Goal: Task Accomplishment & Management: Use online tool/utility

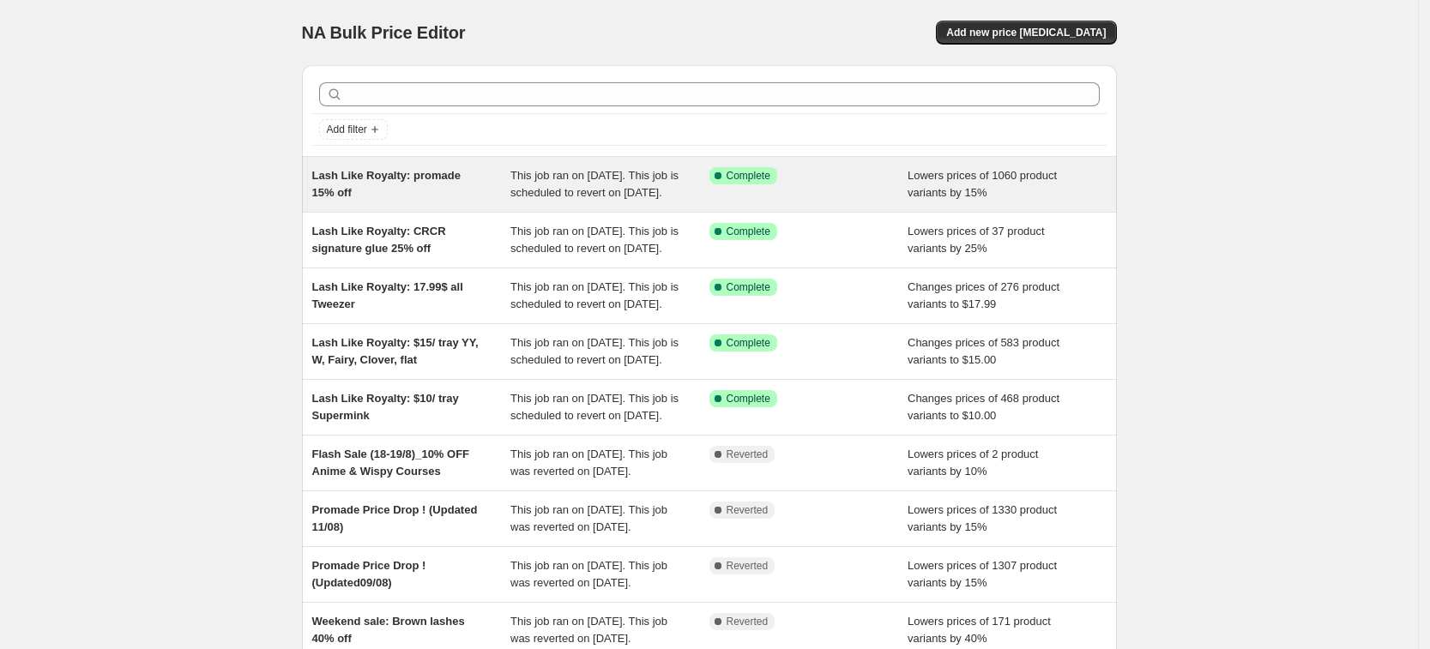
click at [417, 182] on span "Lash Like Royalty: promade 15% off" at bounding box center [386, 184] width 148 height 30
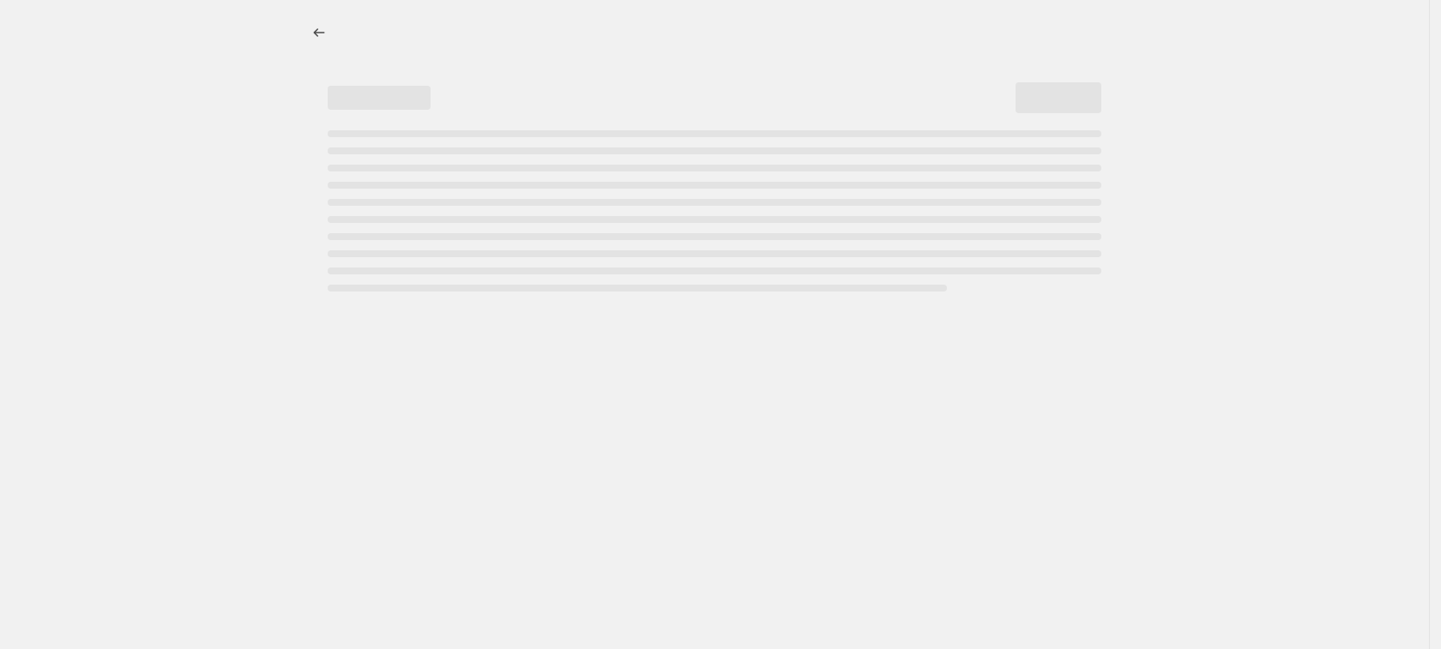
select select "percentage"
select select "product_type"
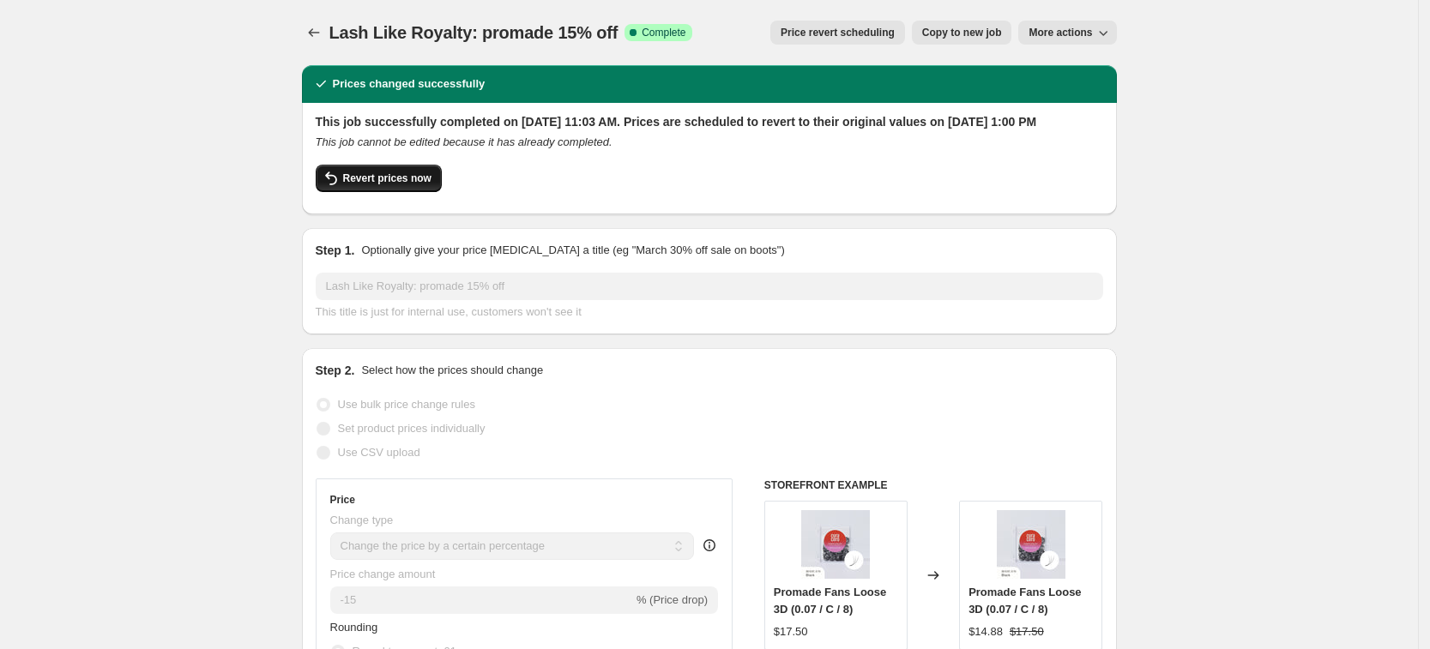
click at [392, 185] on span "Revert prices now" at bounding box center [387, 179] width 88 height 14
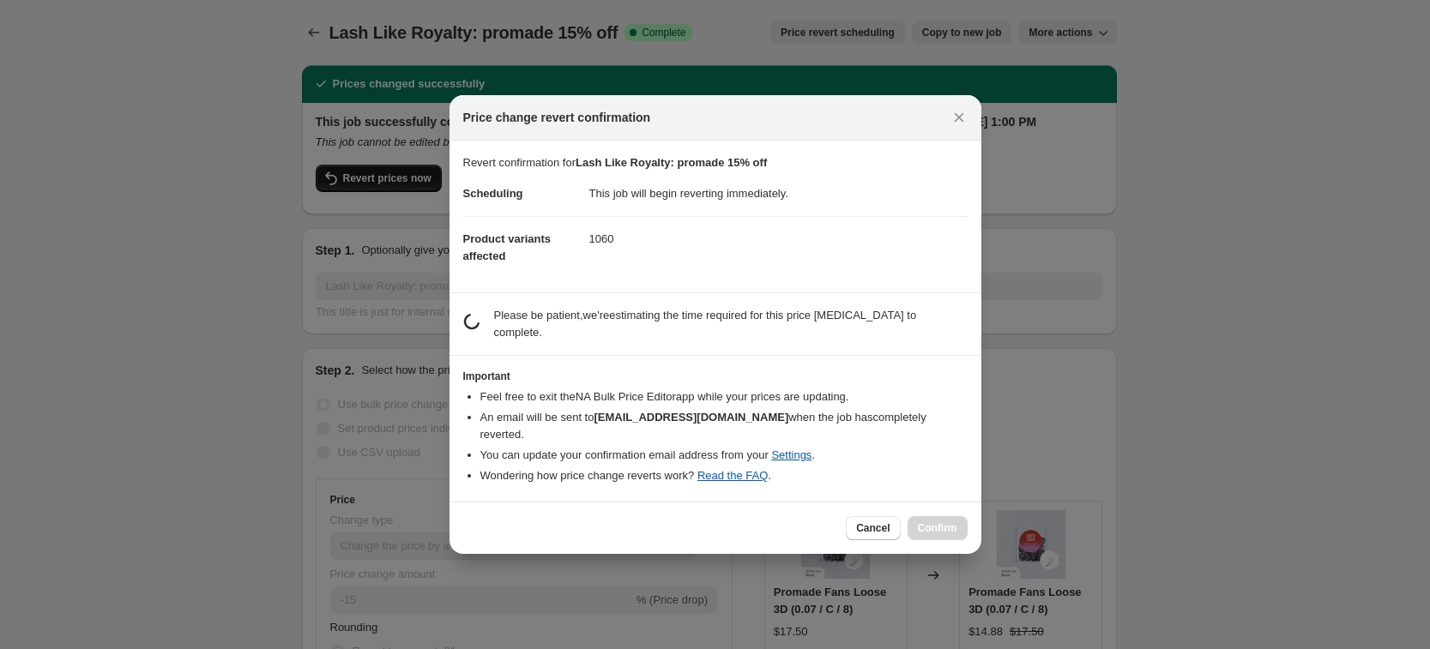
checkbox input "false"
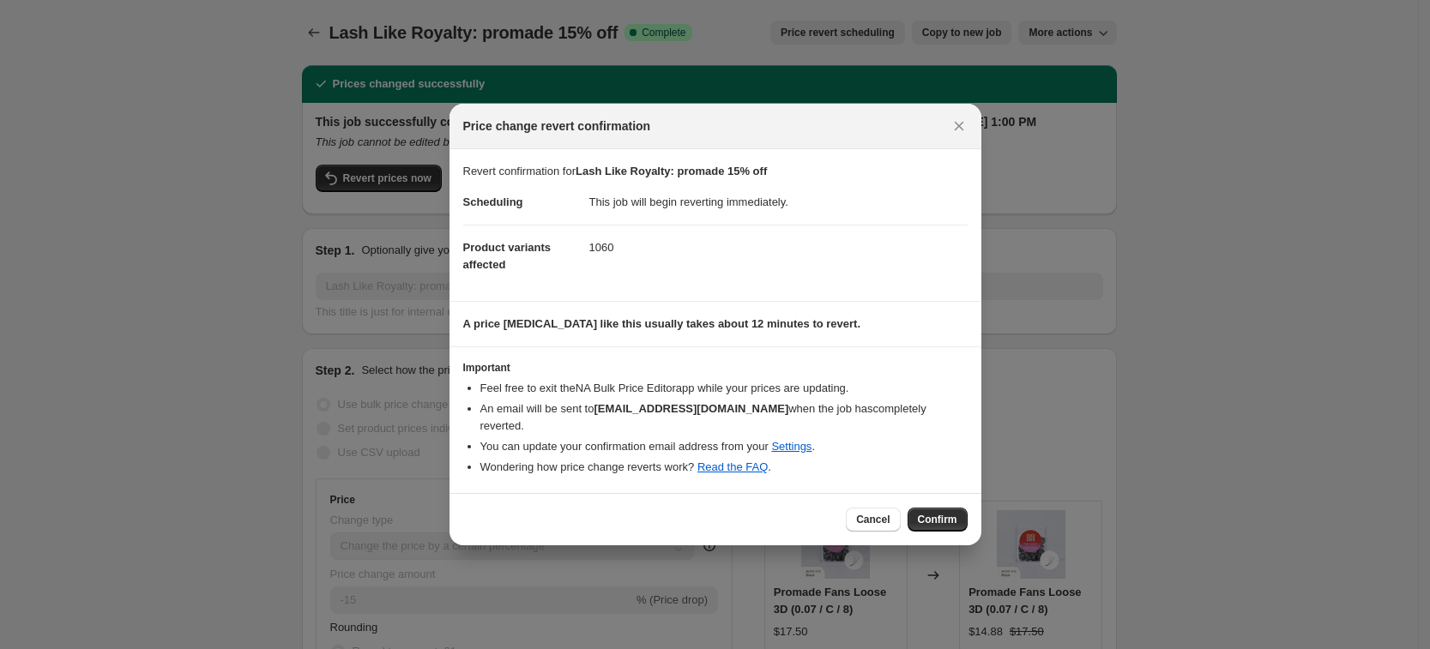
drag, startPoint x: 939, startPoint y: 504, endPoint x: 932, endPoint y: 515, distance: 13.1
click at [939, 508] on button "Confirm" at bounding box center [938, 520] width 60 height 24
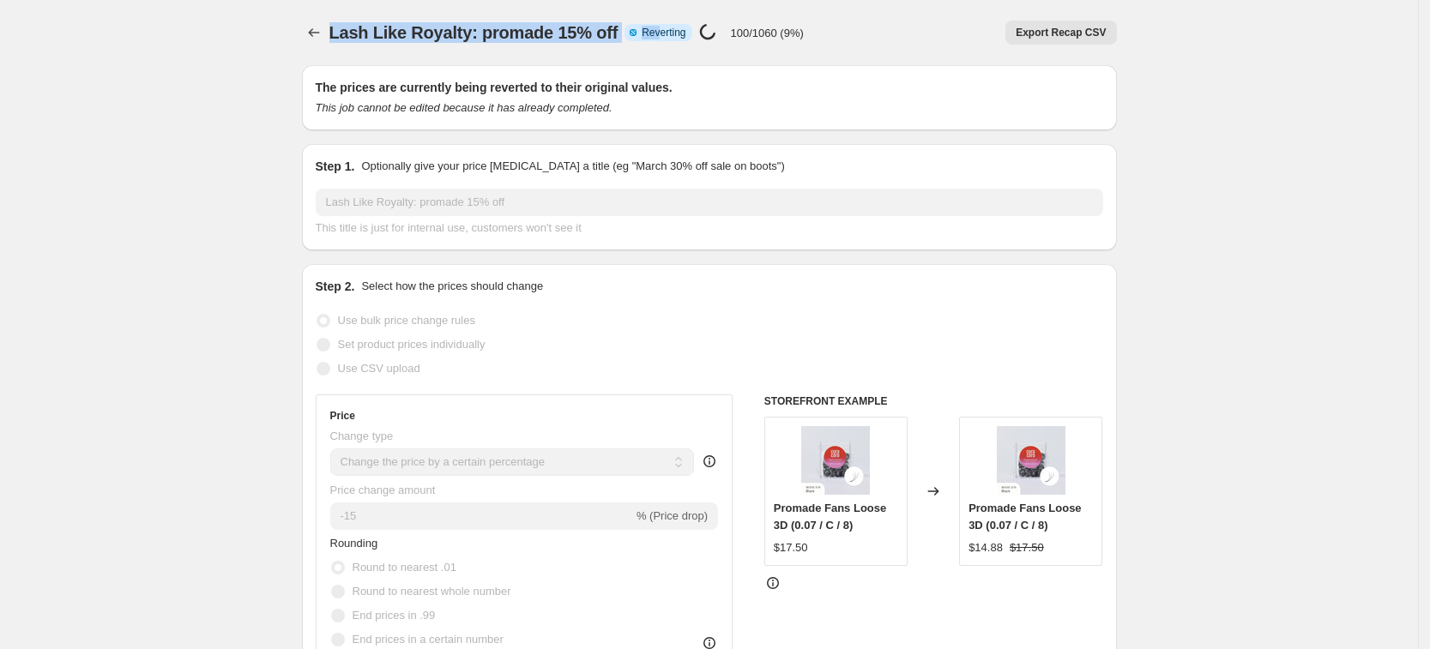
drag, startPoint x: 335, startPoint y: 38, endPoint x: 657, endPoint y: 53, distance: 323.0
click at [657, 53] on div "Lash Like Royalty: promade 15% off. This page is ready Lash Like Royalty: proma…" at bounding box center [709, 32] width 815 height 65
click at [316, 29] on icon "Price change jobs" at bounding box center [313, 32] width 17 height 17
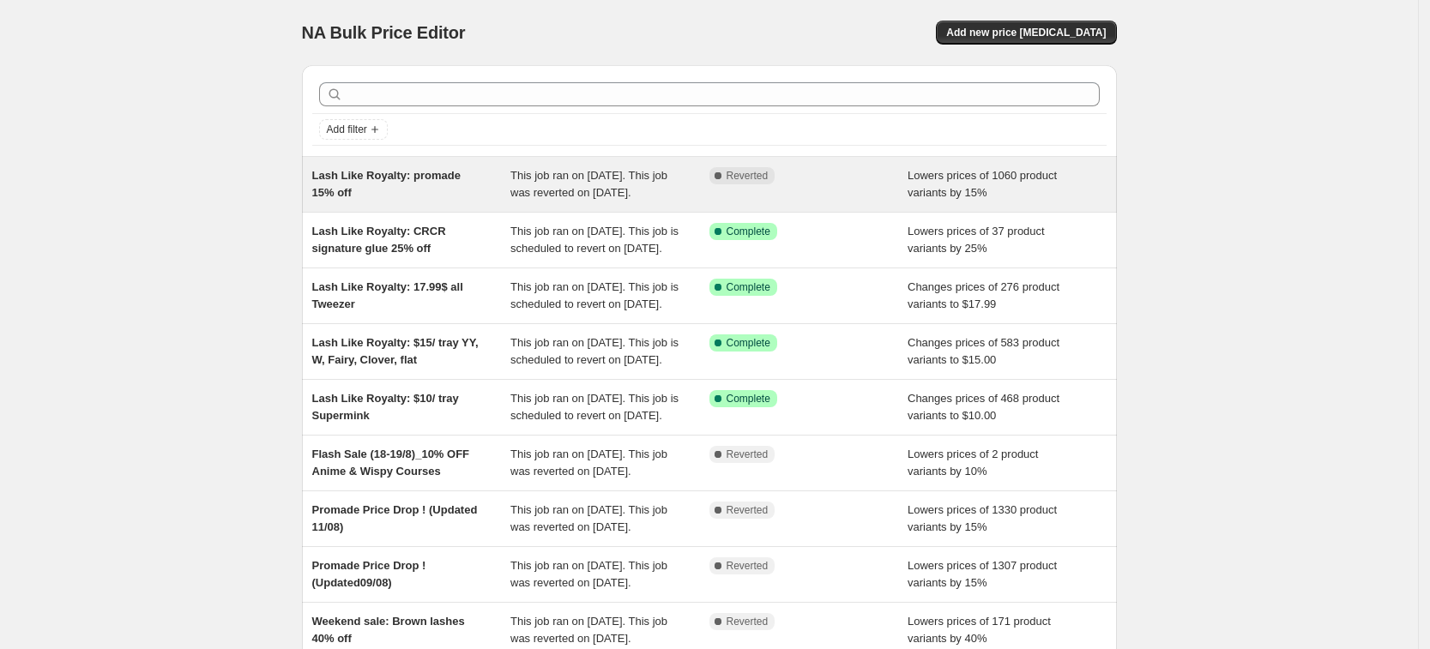
click at [377, 180] on span "Lash Like Royalty: promade 15% off" at bounding box center [386, 184] width 148 height 30
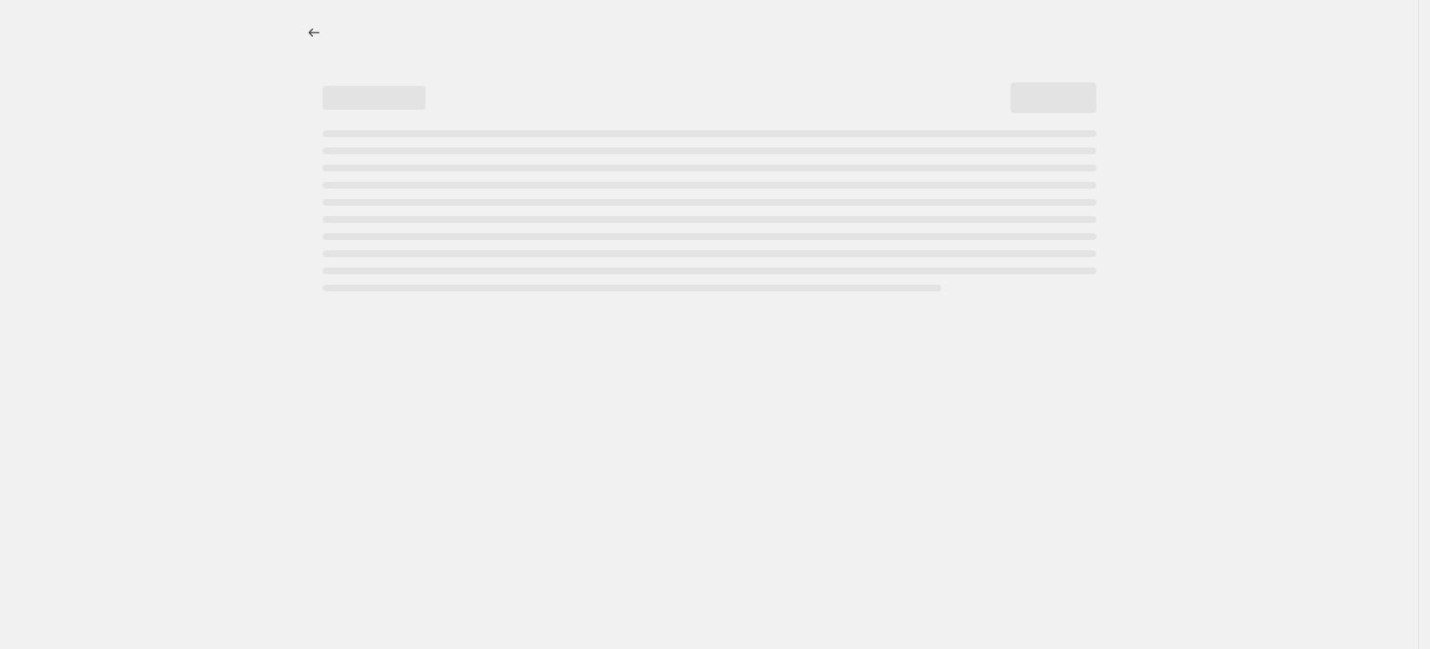
select select "percentage"
select select "product_type"
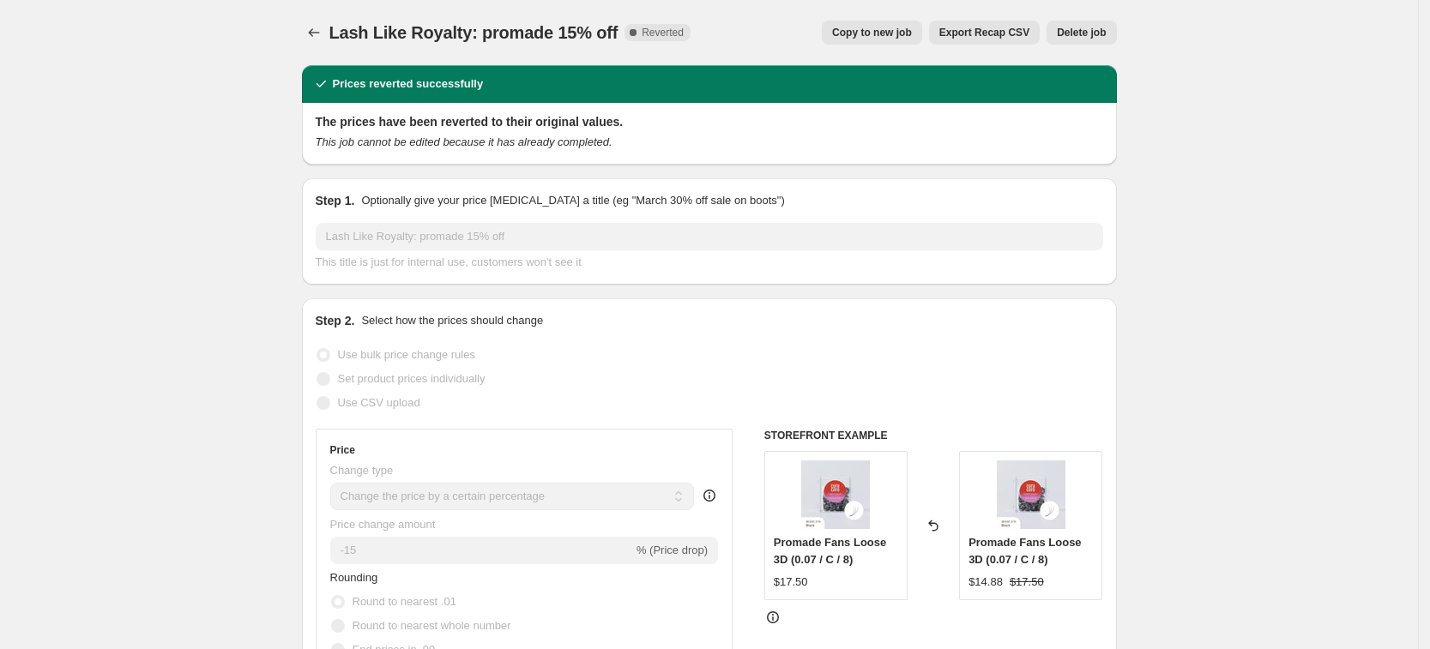
click at [872, 33] on span "Copy to new job" at bounding box center [872, 33] width 80 height 14
select select "percentage"
select select "product_type"
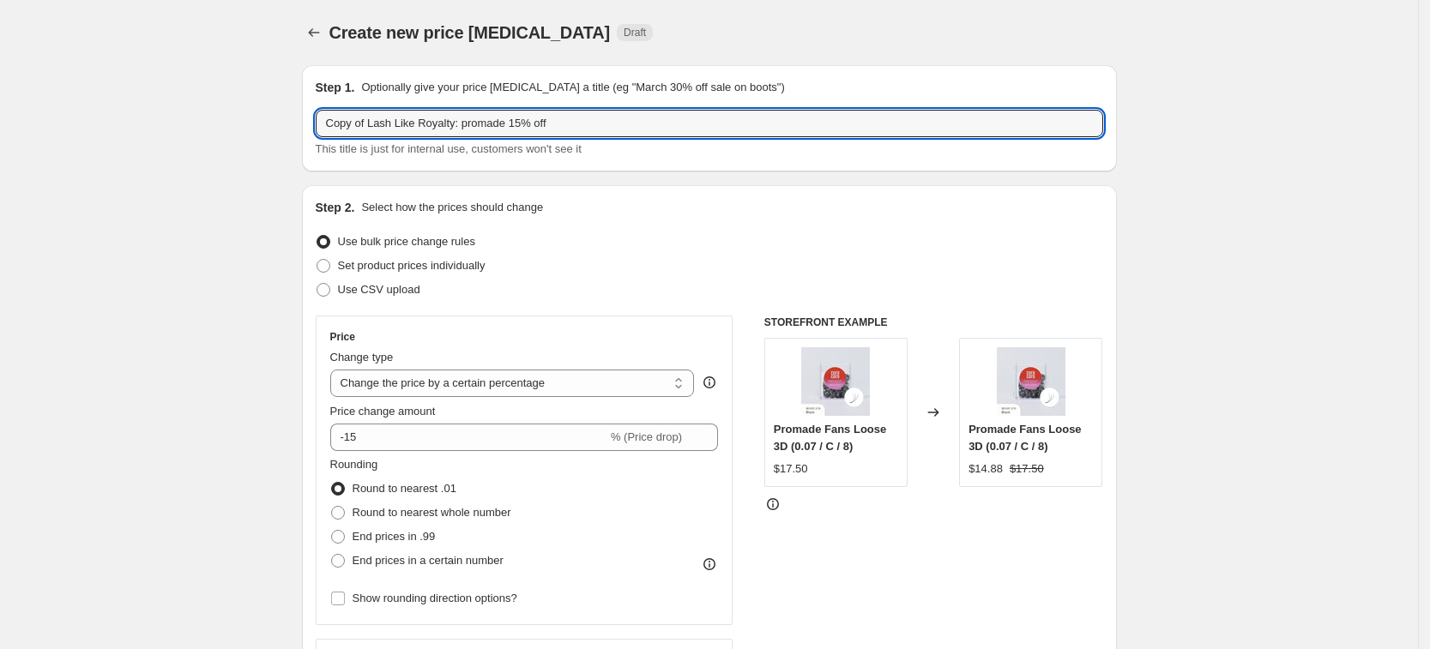
drag, startPoint x: 371, startPoint y: 125, endPoint x: 174, endPoint y: 136, distance: 196.7
click at [335, 120] on input "Lash Like Royalty: promade 15% off" at bounding box center [710, 123] width 788 height 27
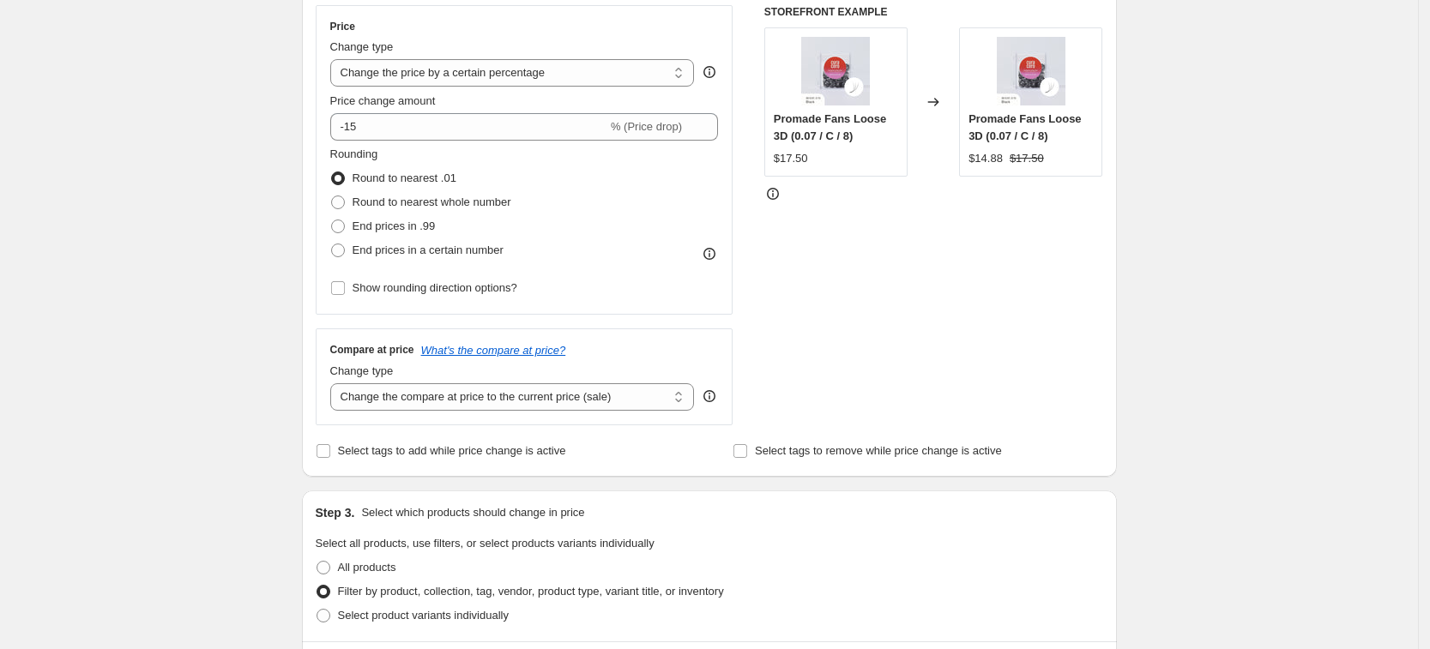
scroll to position [536, 0]
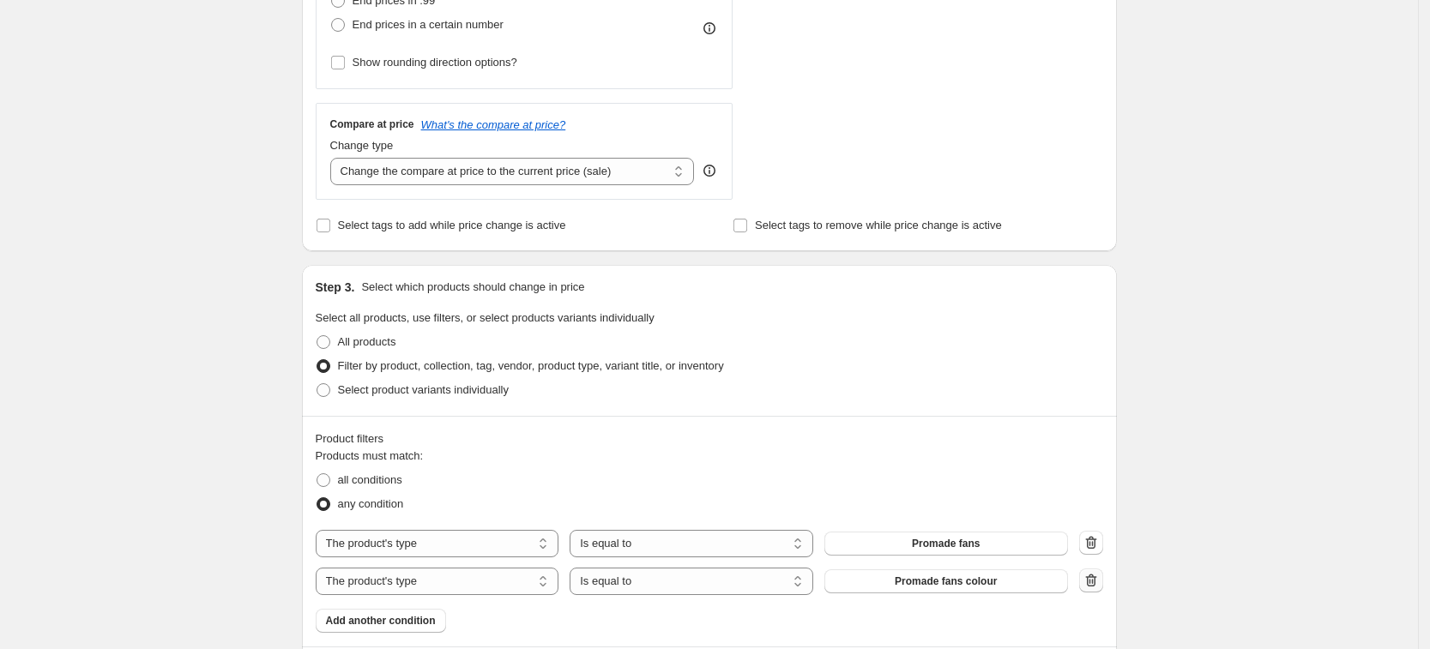
type input "Lash Like Royalty: promade 15% off"
click at [1090, 583] on icon "button" at bounding box center [1090, 581] width 2 height 5
click at [638, 548] on select "Is equal to Is not equal to" at bounding box center [709, 543] width 255 height 27
click at [414, 536] on select "The product The product's collection The product's tag The product's vendor The…" at bounding box center [443, 543] width 255 height 27
select select "collection"
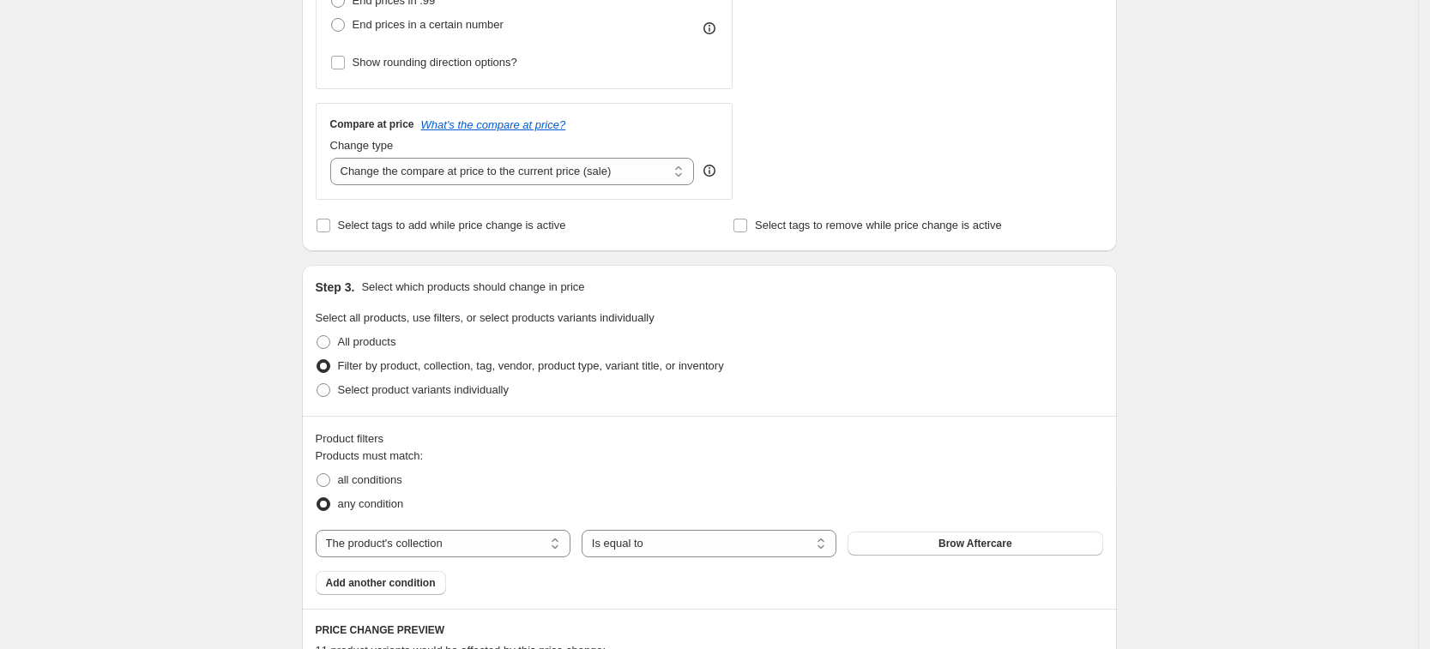
click at [960, 545] on span "Brow Aftercare" at bounding box center [976, 544] width 74 height 14
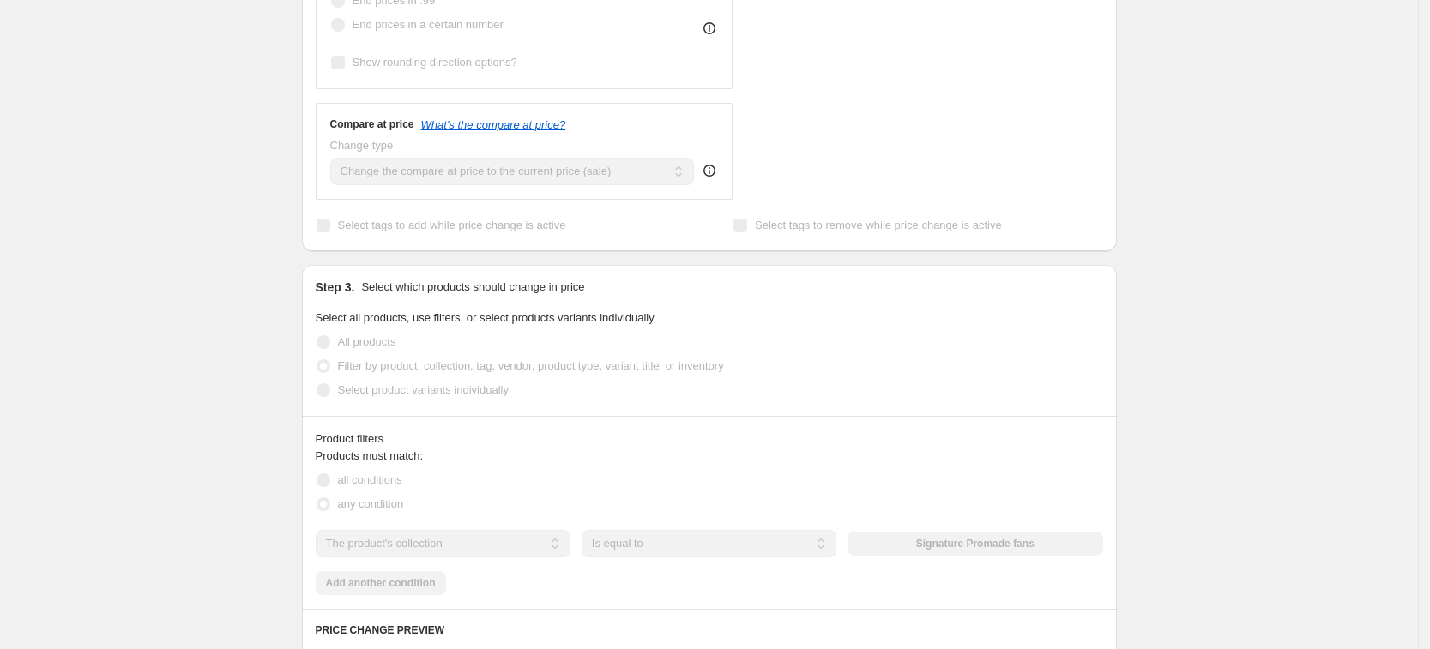
scroll to position [751, 0]
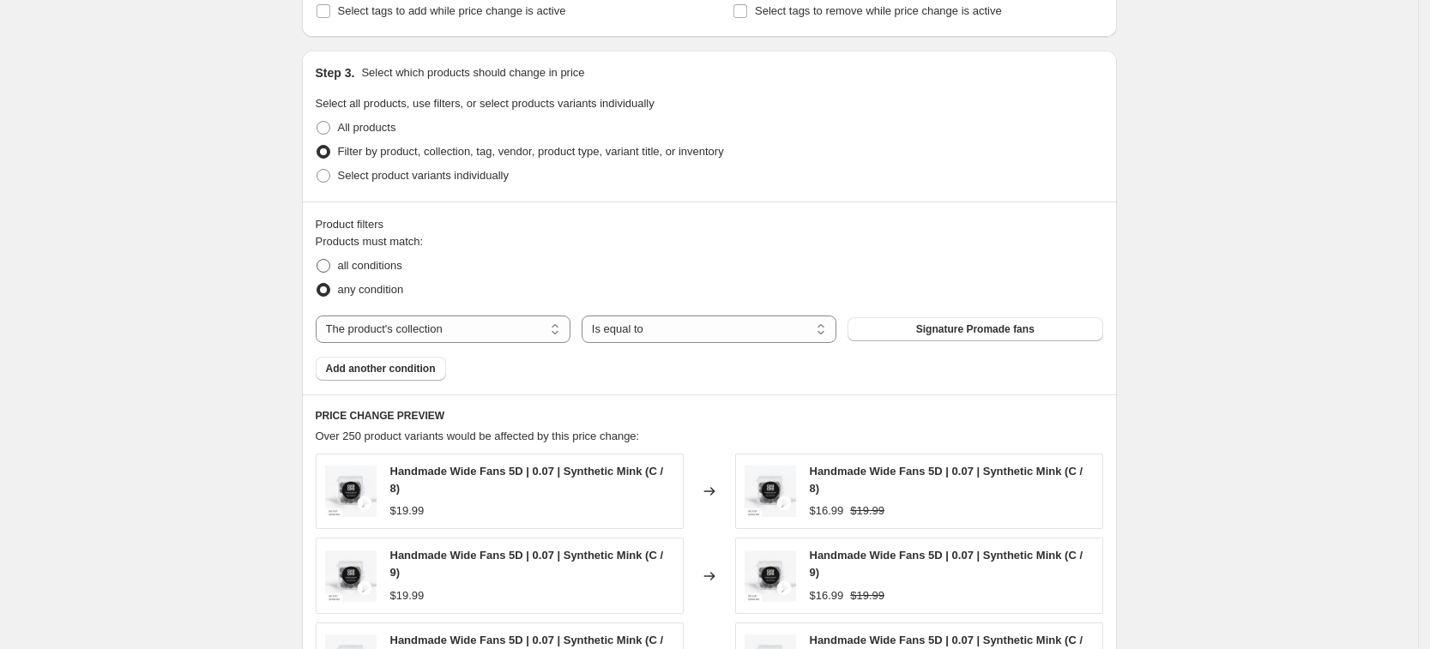
click at [353, 267] on span "all conditions" at bounding box center [370, 265] width 64 height 13
click at [317, 260] on input "all conditions" at bounding box center [317, 259] width 1 height 1
radio input "true"
click at [411, 377] on button "Add another condition" at bounding box center [381, 369] width 130 height 24
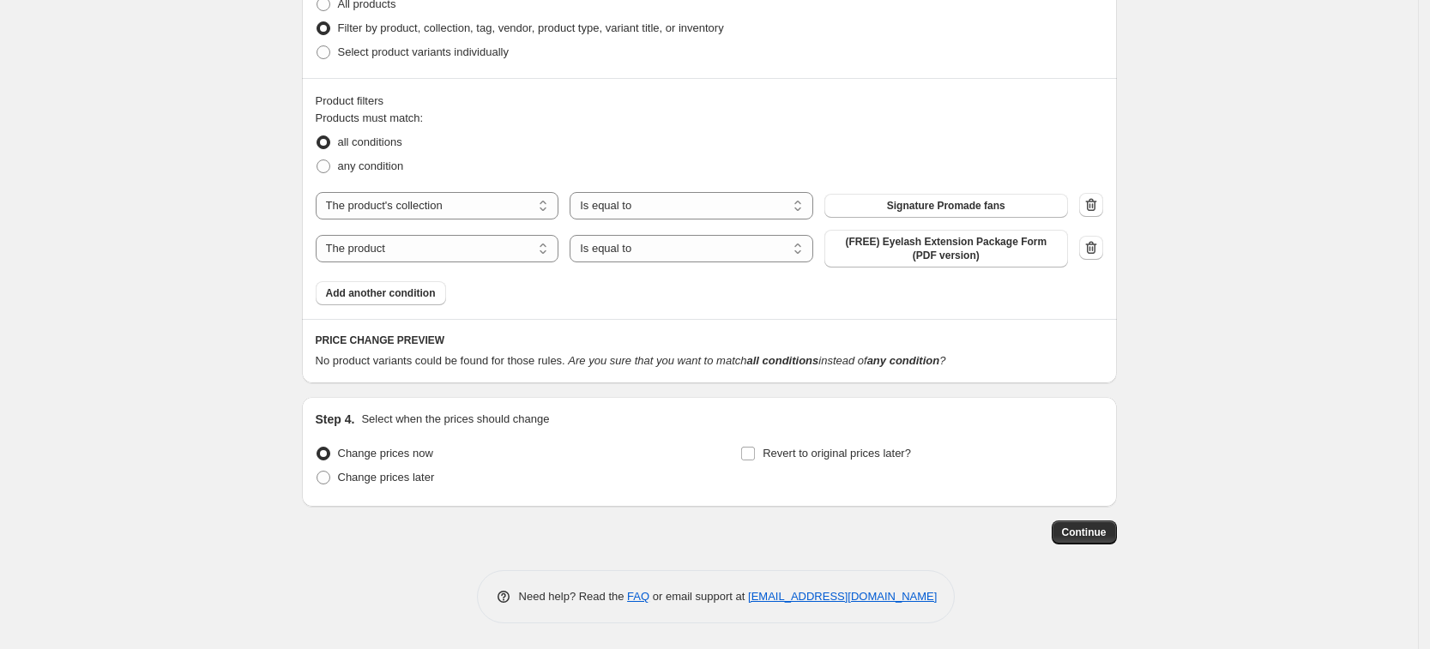
scroll to position [875, 0]
click at [472, 155] on div "any condition" at bounding box center [710, 166] width 788 height 24
drag, startPoint x: 449, startPoint y: 245, endPoint x: 448, endPoint y: 258, distance: 13.8
click at [449, 245] on select "The product The product's collection The product's tag The product's vendor The…" at bounding box center [438, 248] width 244 height 27
select select "product_type"
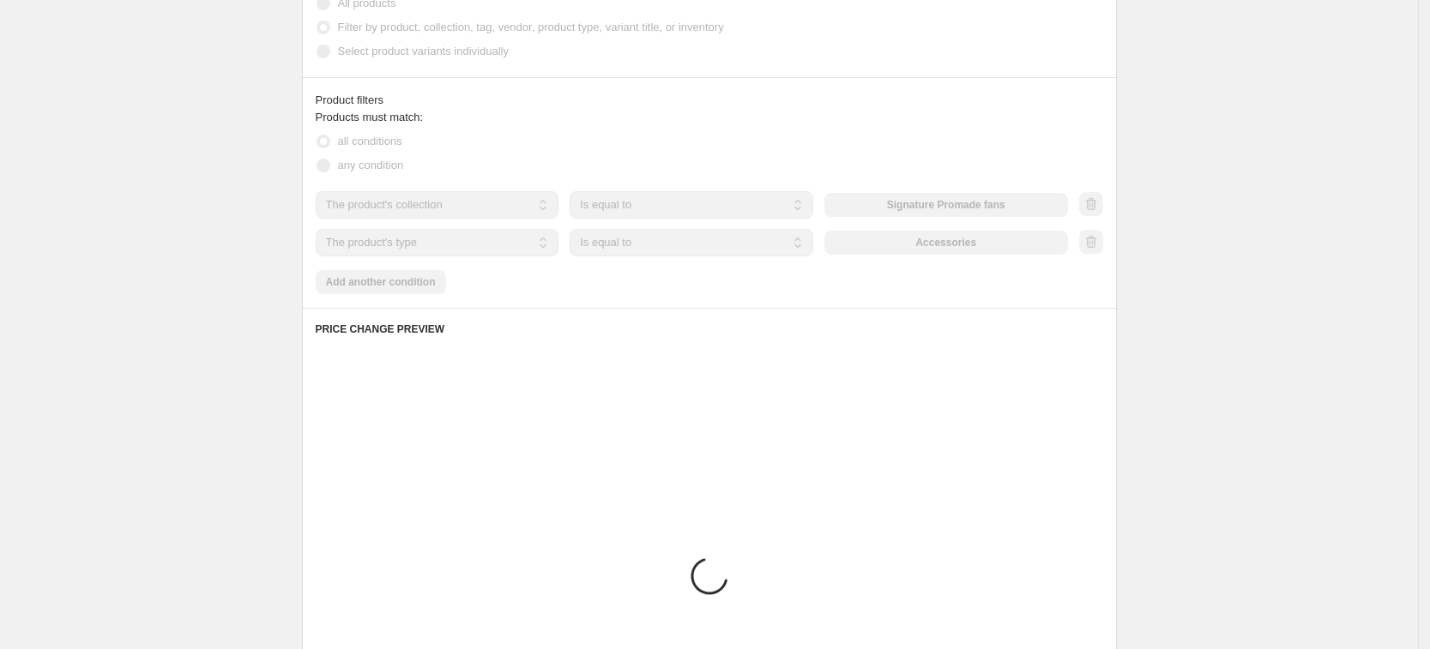
scroll to position [865, 0]
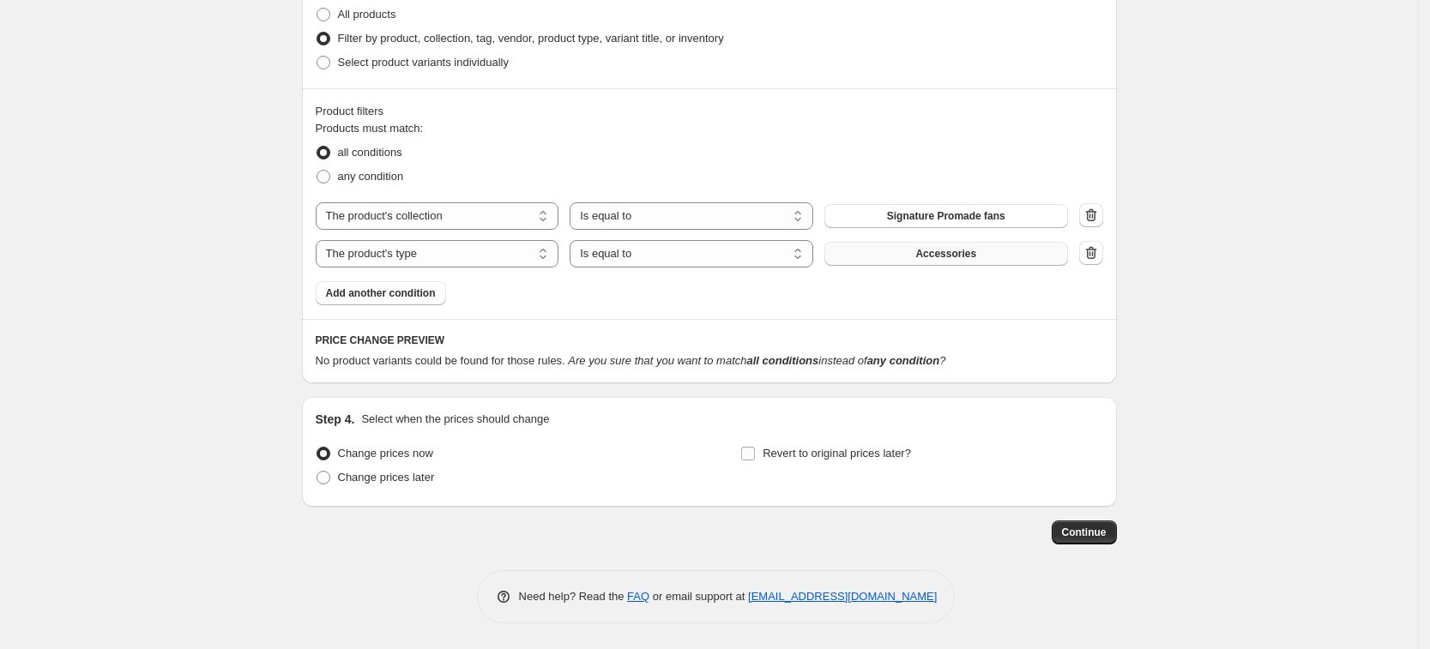
click at [980, 252] on button "Accessories" at bounding box center [946, 254] width 244 height 24
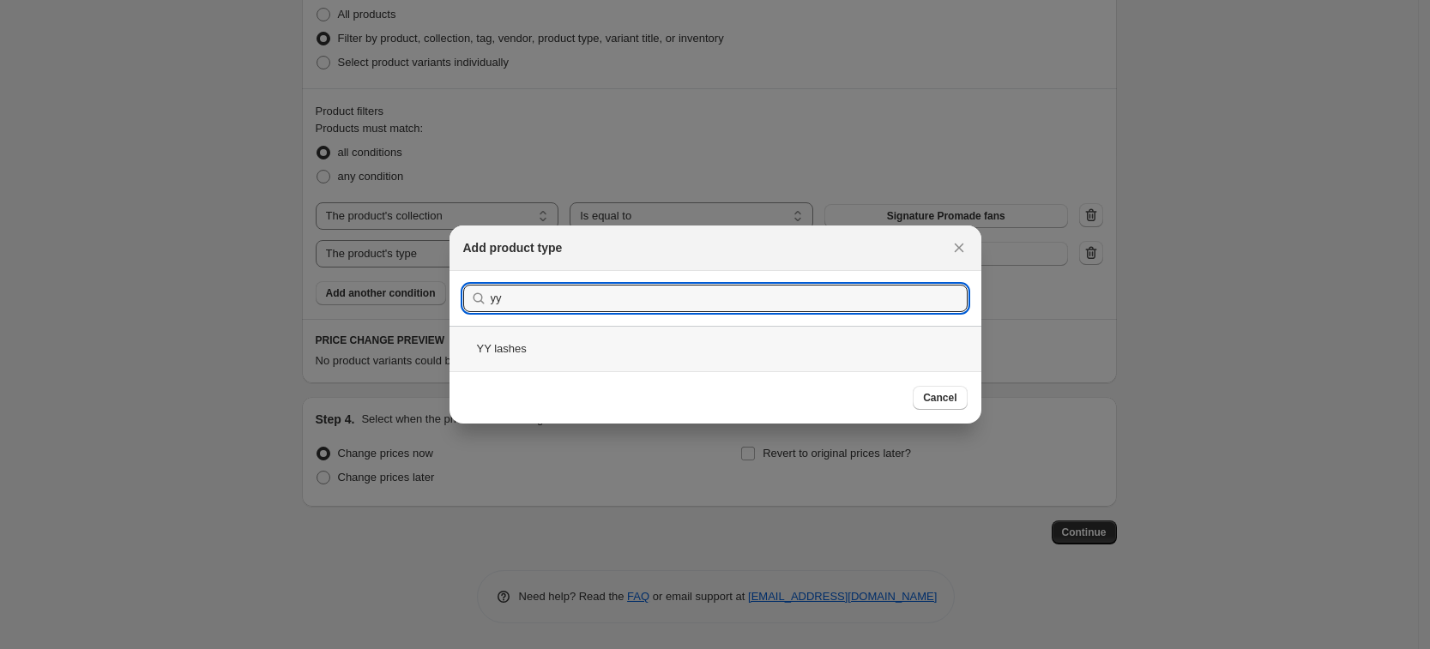
type input "yy"
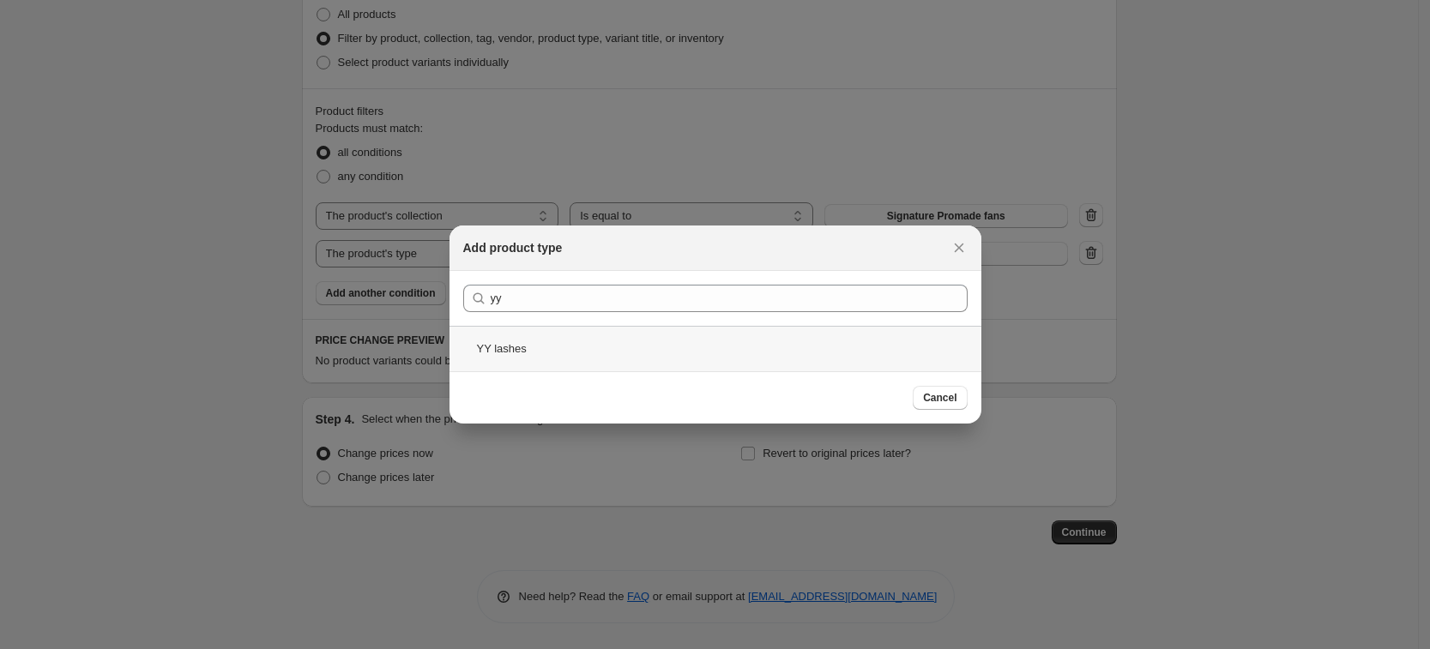
click at [602, 345] on div "YY lashes" at bounding box center [716, 348] width 532 height 45
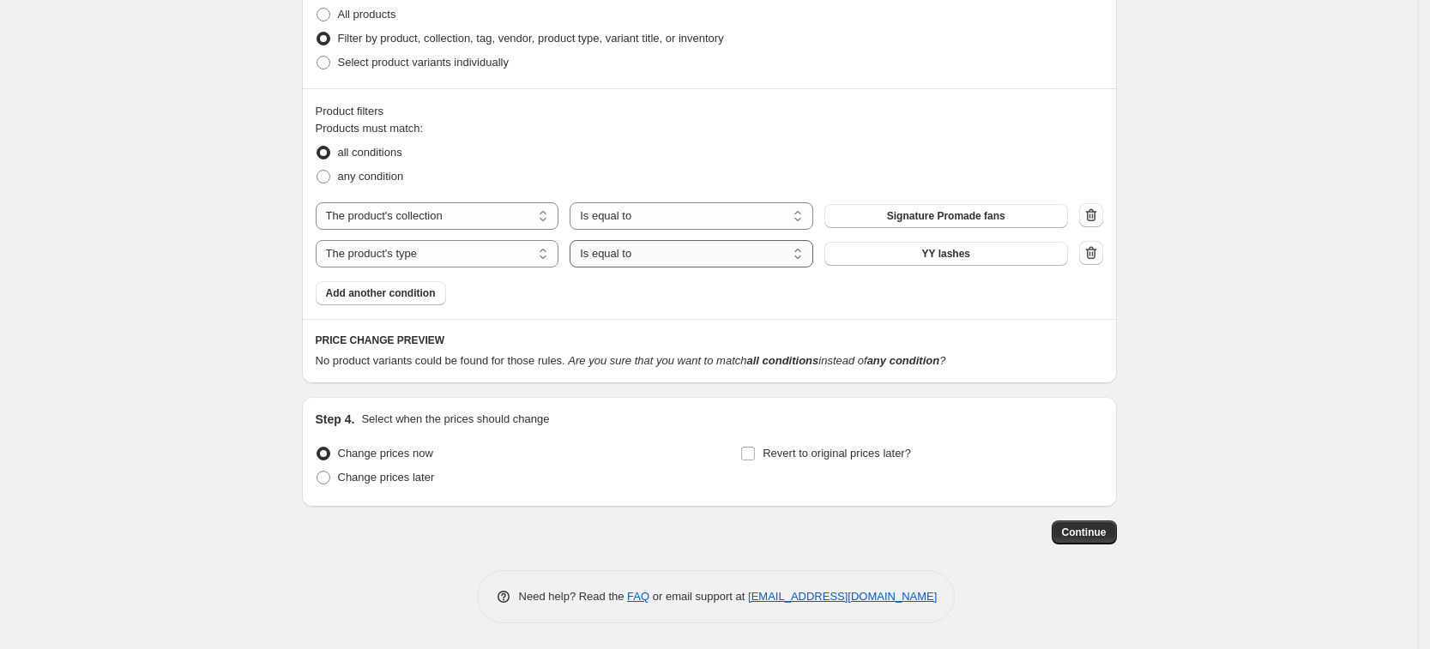
click at [693, 240] on select "Is equal to Is not equal to" at bounding box center [692, 253] width 244 height 27
select select "not_equal"
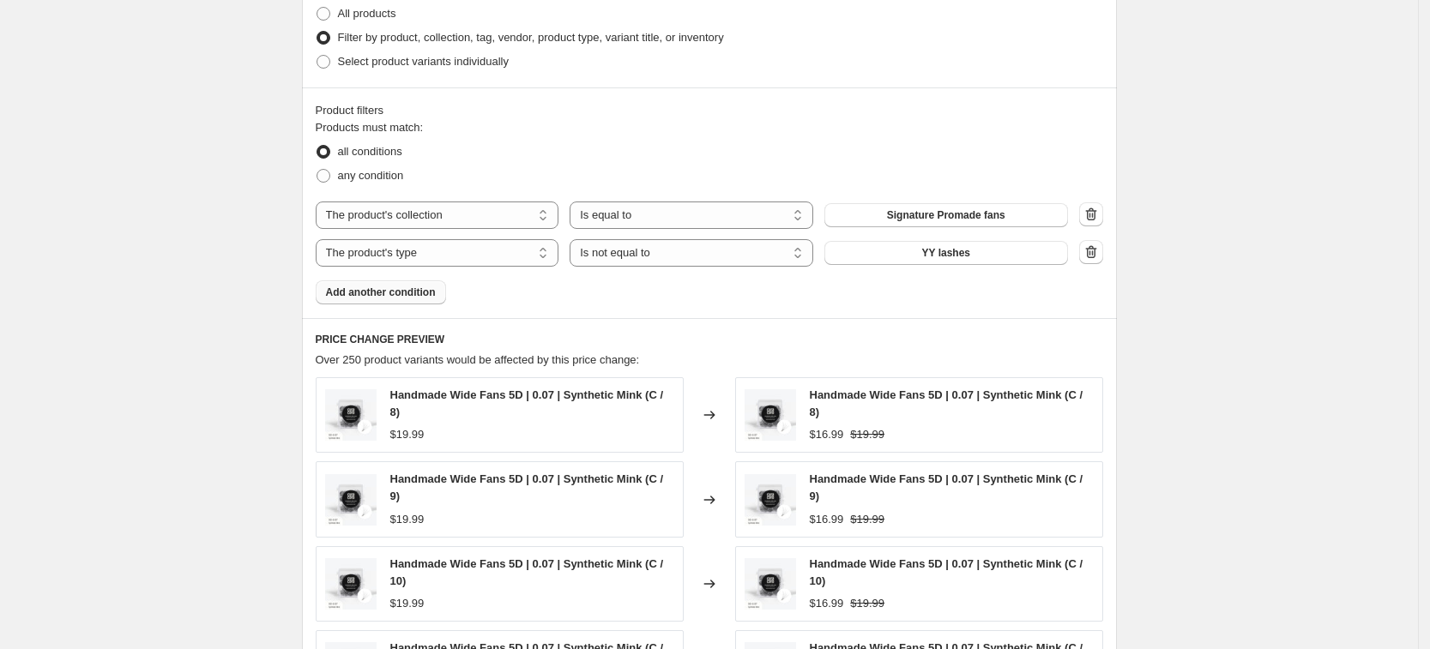
click at [373, 296] on span "Add another condition" at bounding box center [381, 293] width 110 height 14
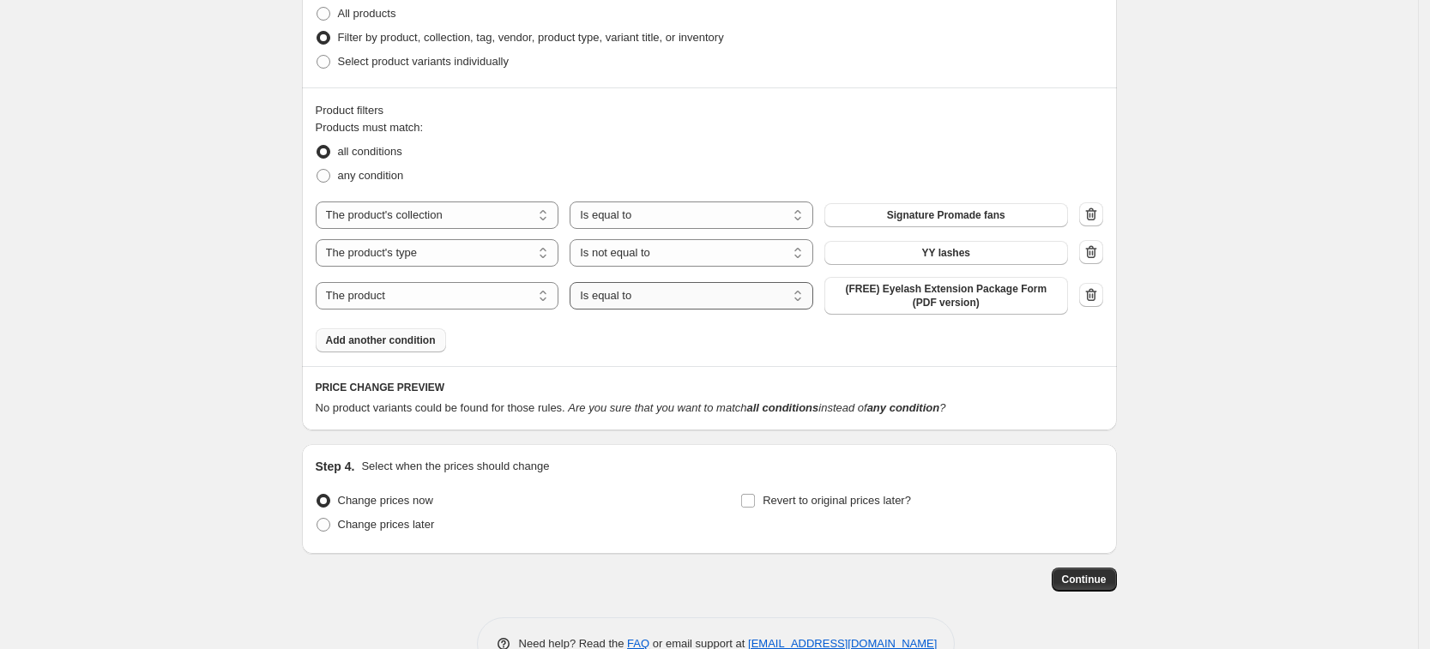
click at [696, 309] on select "Is equal to Is not equal to" at bounding box center [692, 295] width 244 height 27
select select "not_equal"
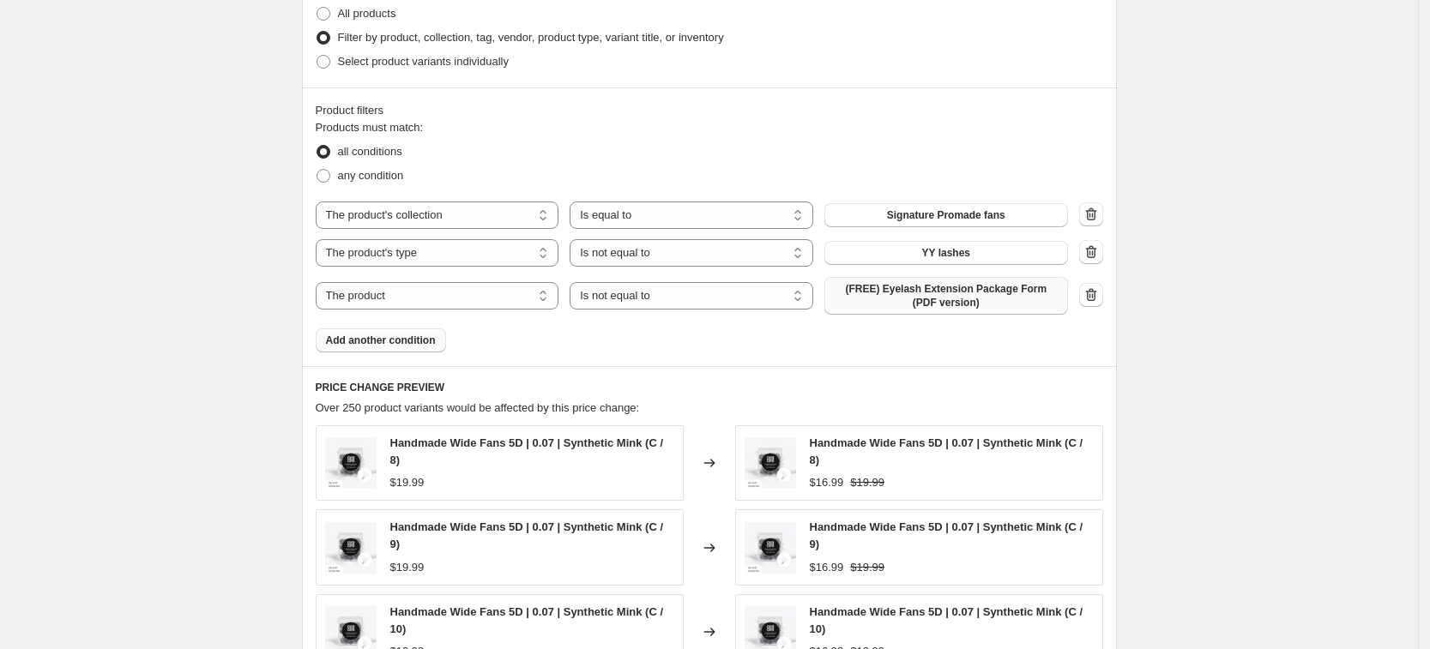
click at [965, 297] on span "(FREE) Eyelash Extension Package Form (PDF version)" at bounding box center [946, 295] width 223 height 27
click at [396, 301] on select "The product The product's collection The product's tag The product's vendor The…" at bounding box center [438, 295] width 244 height 27
select select "product_type"
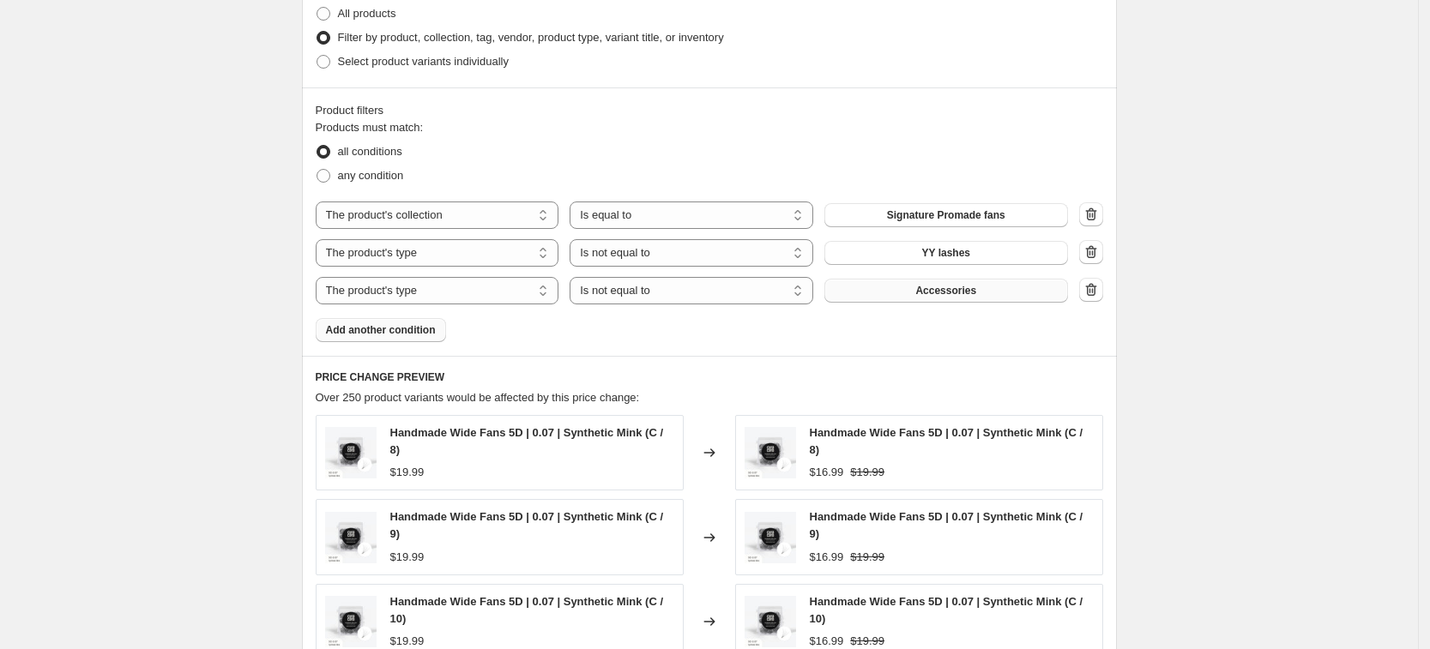
click at [970, 296] on span "Accessories" at bounding box center [945, 291] width 61 height 14
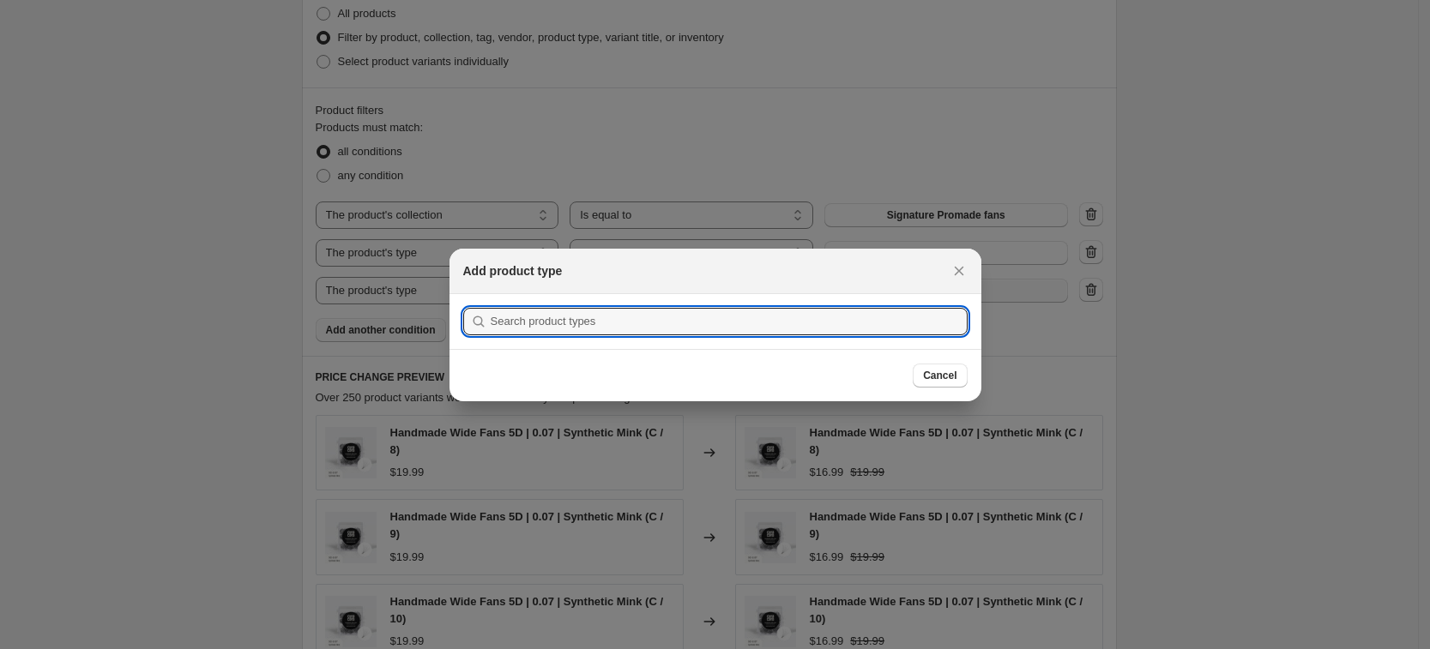
scroll to position [0, 0]
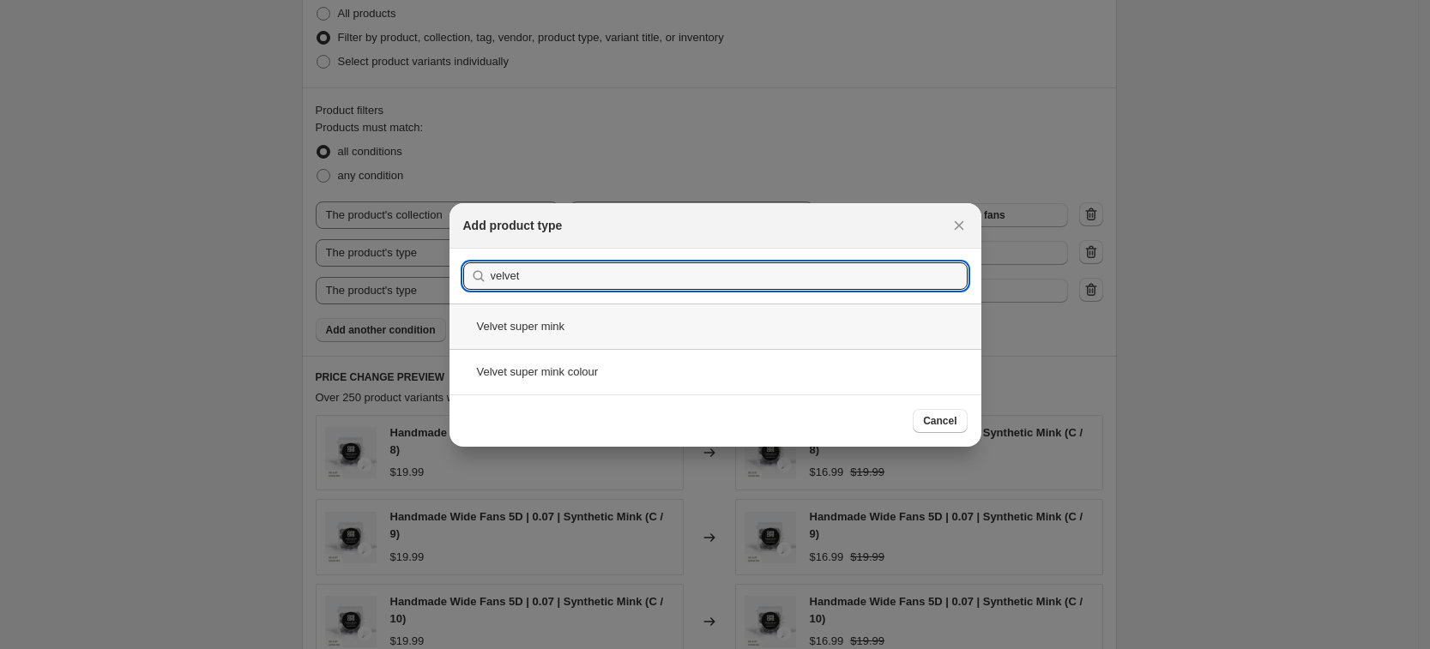
type input "velvet"
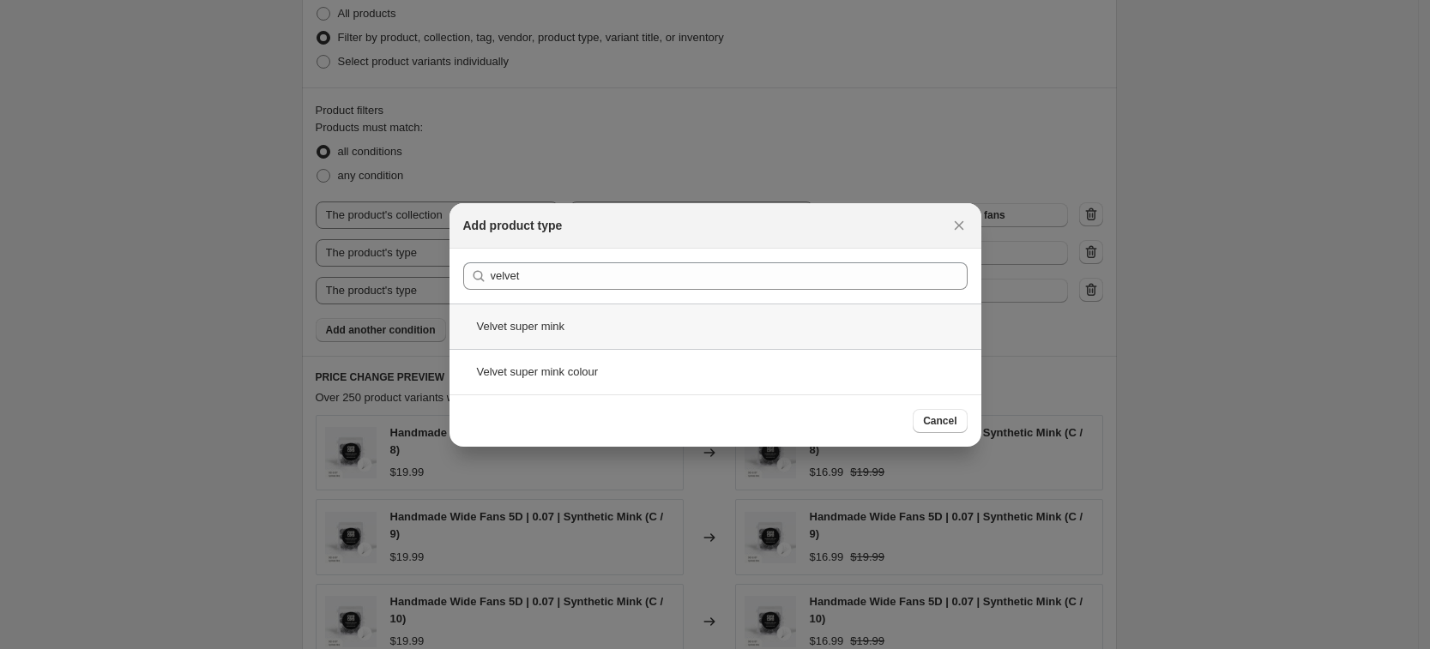
click at [561, 336] on div "Velvet super mink" at bounding box center [716, 326] width 532 height 45
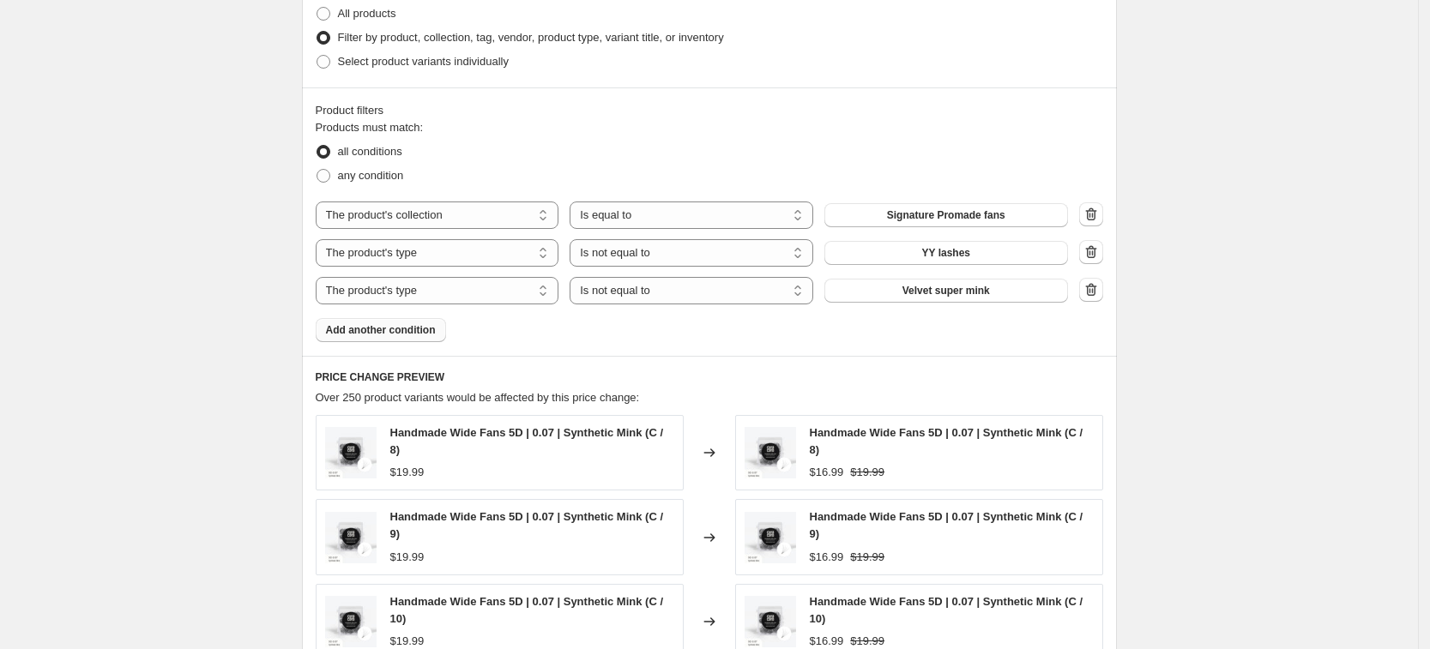
click at [384, 334] on span "Add another condition" at bounding box center [381, 330] width 110 height 14
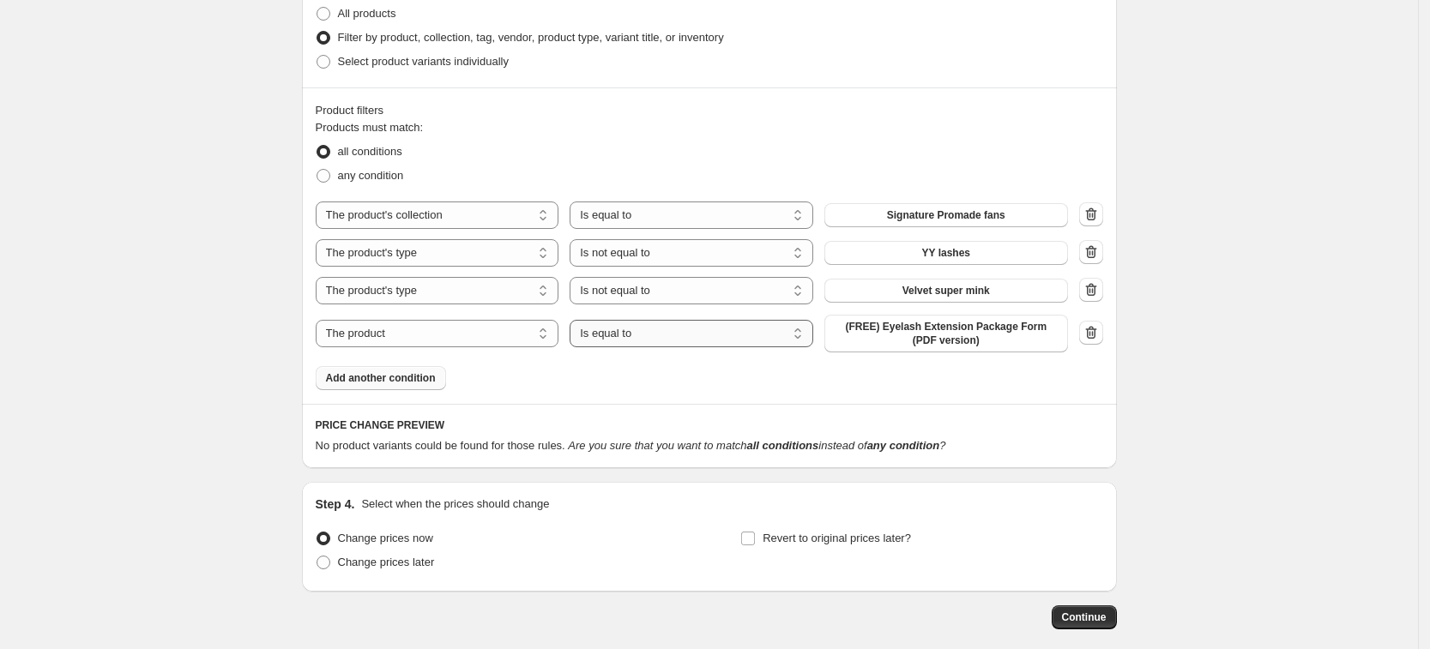
click at [679, 336] on select "Is equal to Is not equal to" at bounding box center [692, 333] width 244 height 27
select select "not_equal"
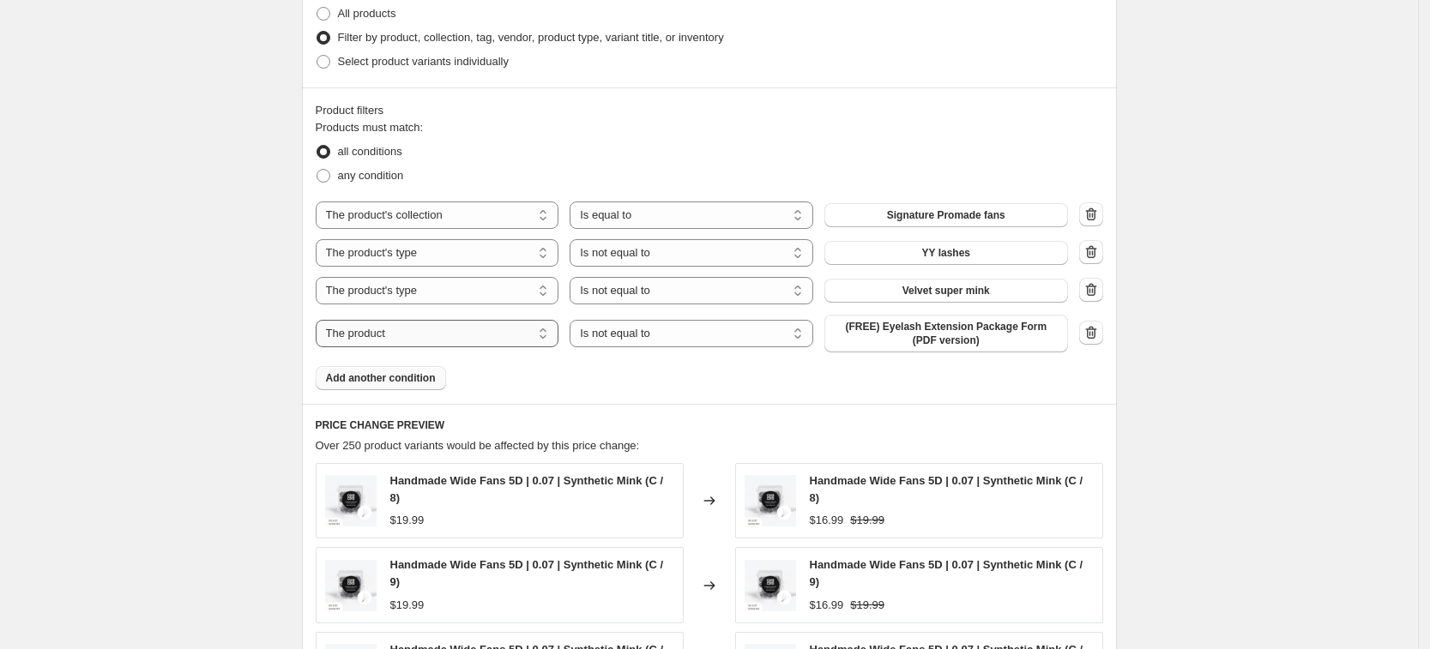
click at [422, 340] on select "The product The product's collection The product's tag The product's vendor The…" at bounding box center [438, 333] width 244 height 27
select select "product_type"
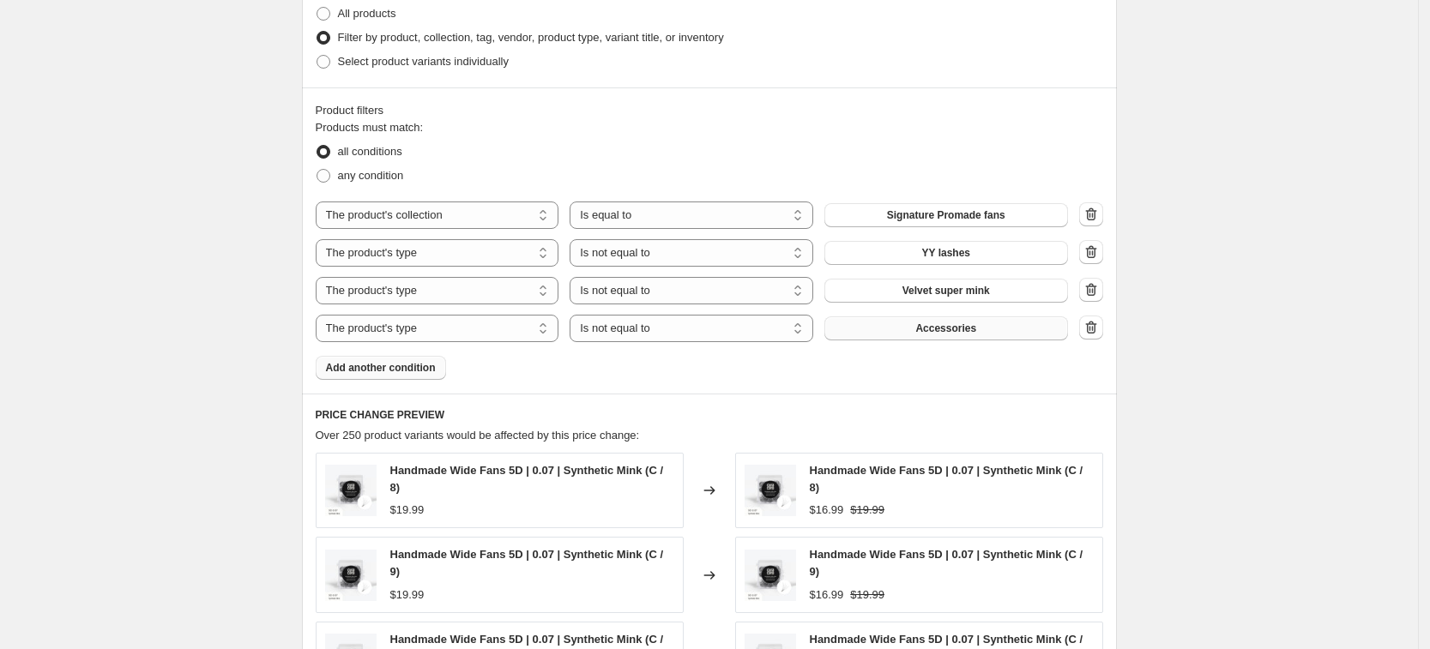
click at [990, 329] on button "Accessories" at bounding box center [946, 329] width 244 height 24
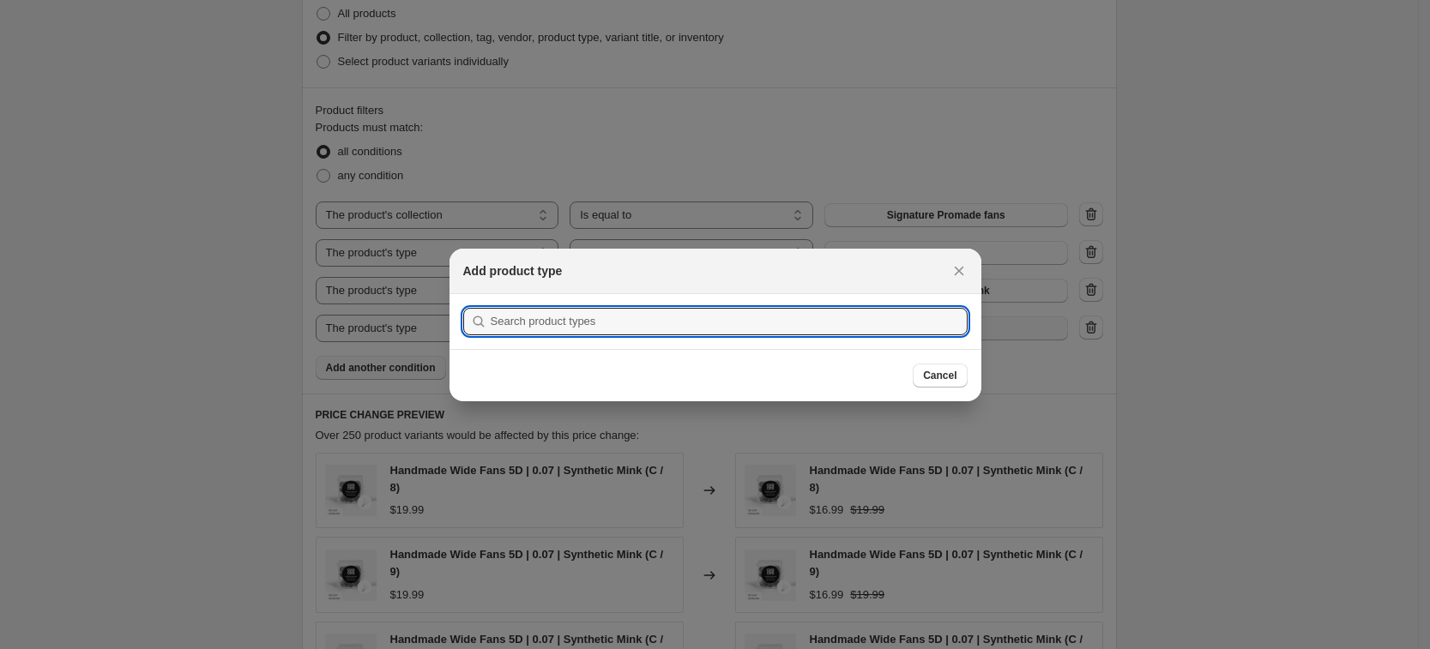
scroll to position [0, 0]
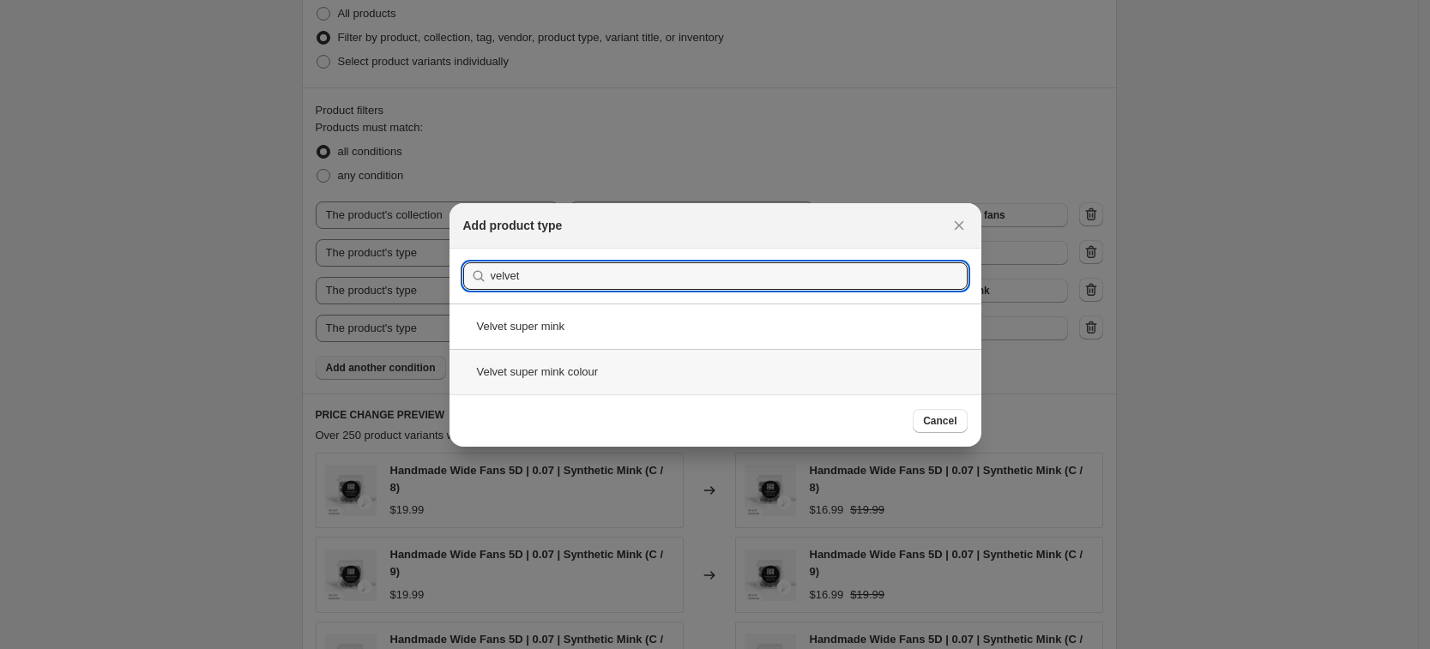
type input "velvet"
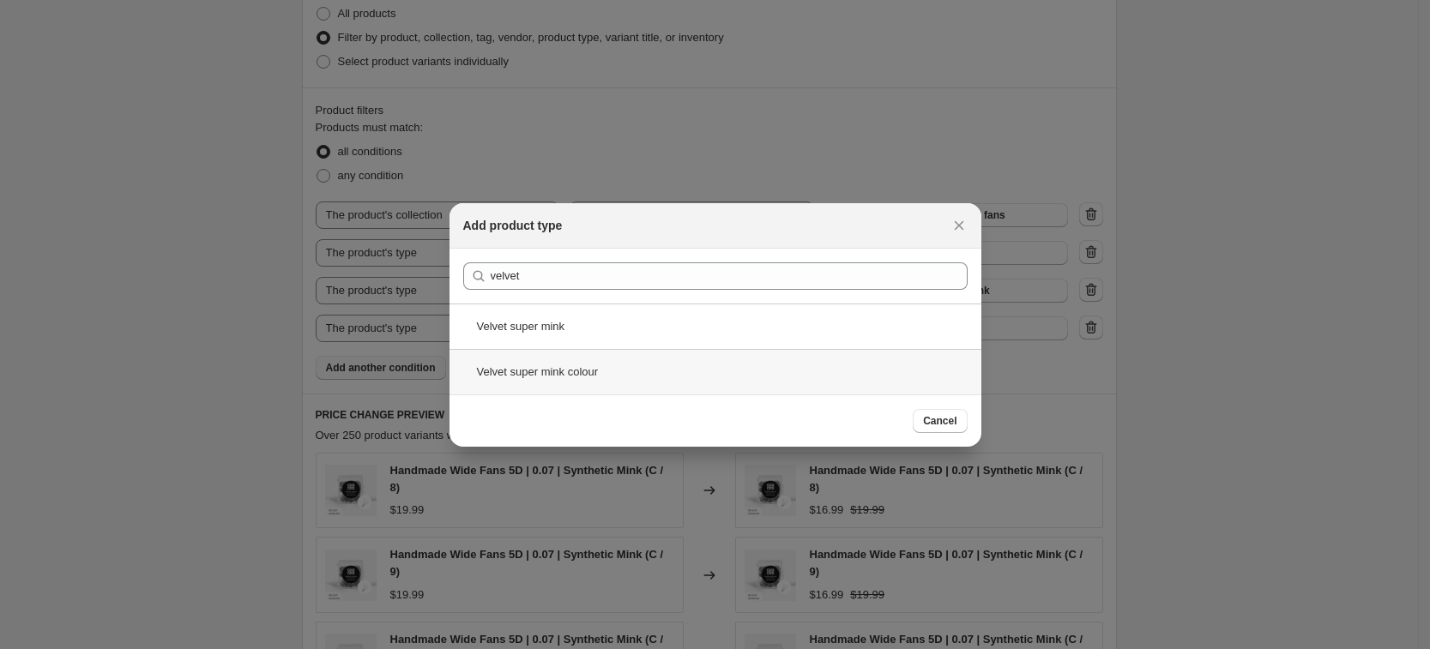
click at [606, 364] on div "Velvet super mink colour" at bounding box center [716, 371] width 532 height 45
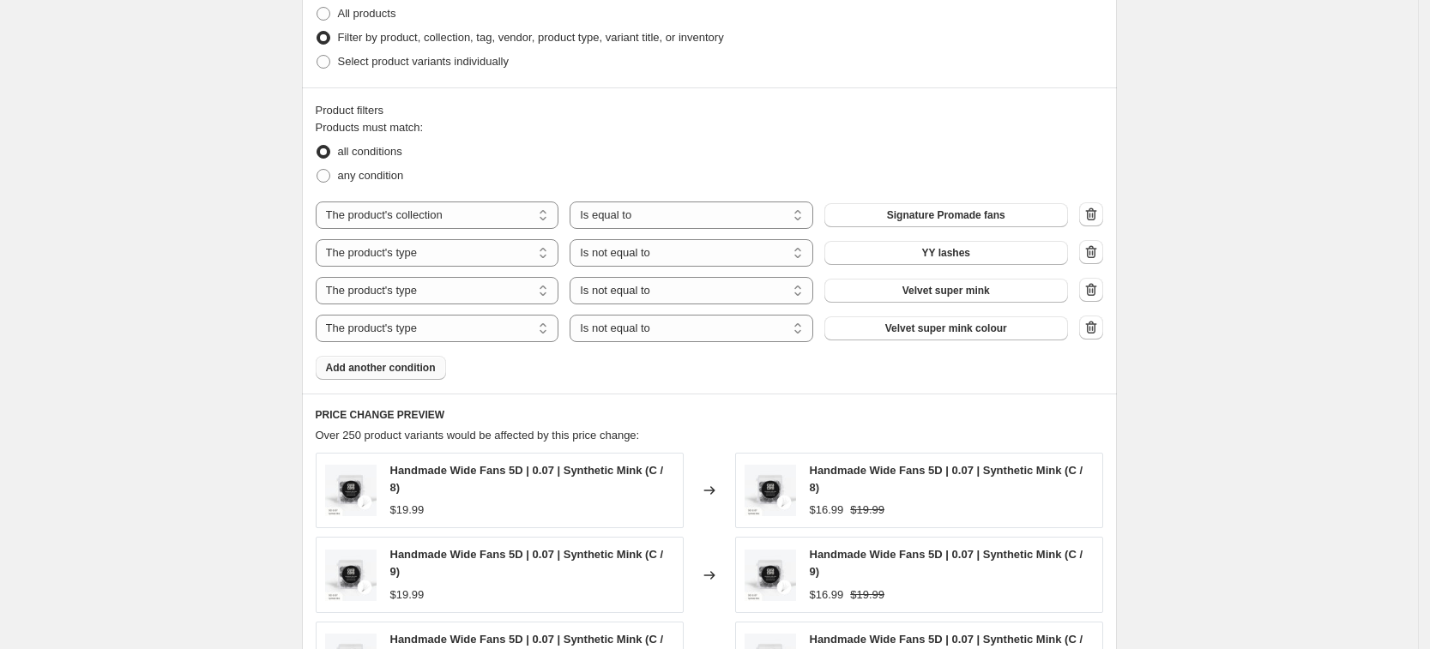
click at [393, 357] on button "Add another condition" at bounding box center [381, 368] width 130 height 24
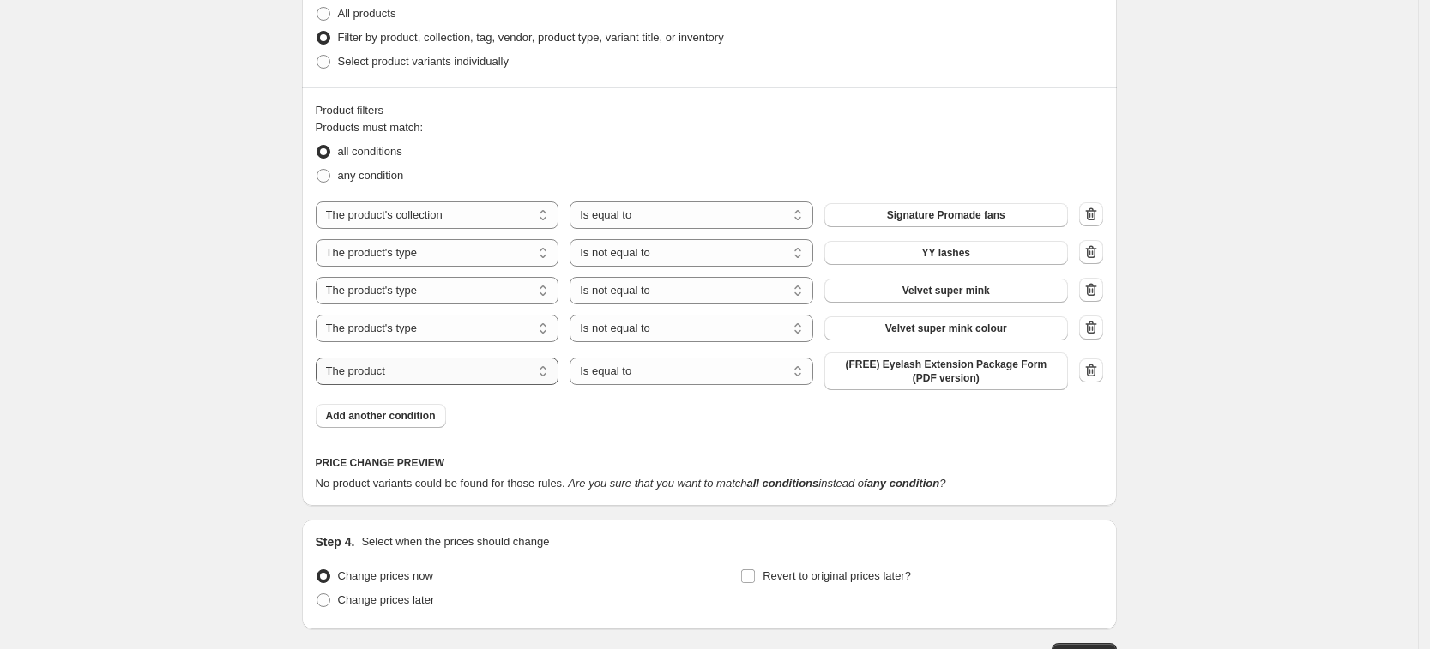
click at [433, 377] on select "The product The product's collection The product's tag The product's vendor The…" at bounding box center [438, 371] width 244 height 27
select select "product_type"
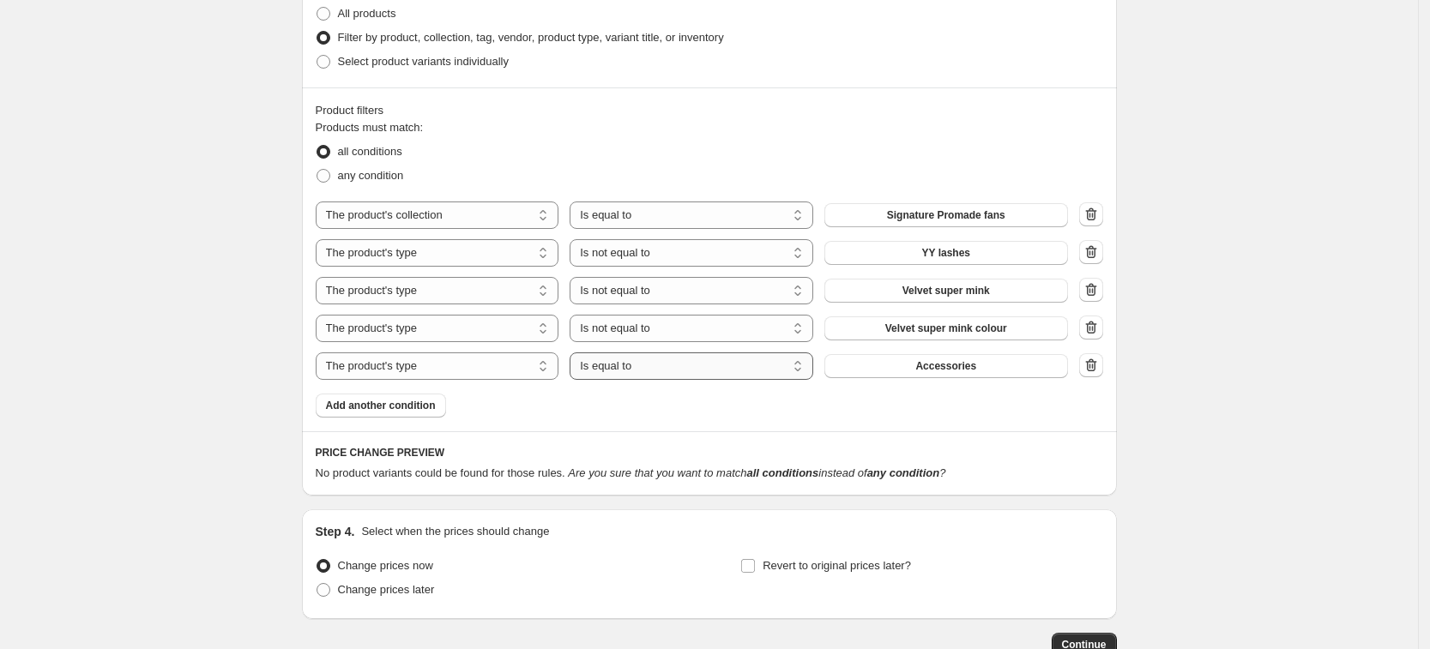
click at [701, 371] on select "Is equal to Is not equal to" at bounding box center [692, 366] width 244 height 27
select select "not_equal"
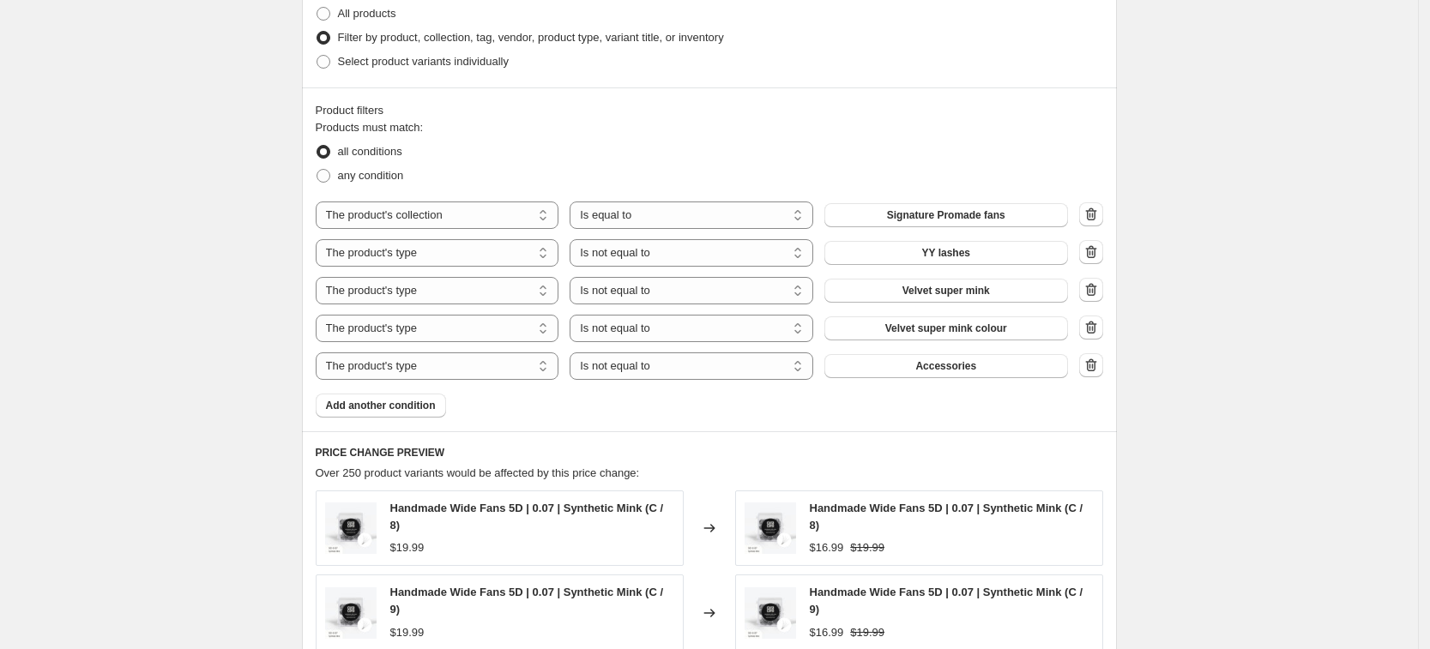
click at [957, 362] on span "Accessories" at bounding box center [945, 366] width 61 height 14
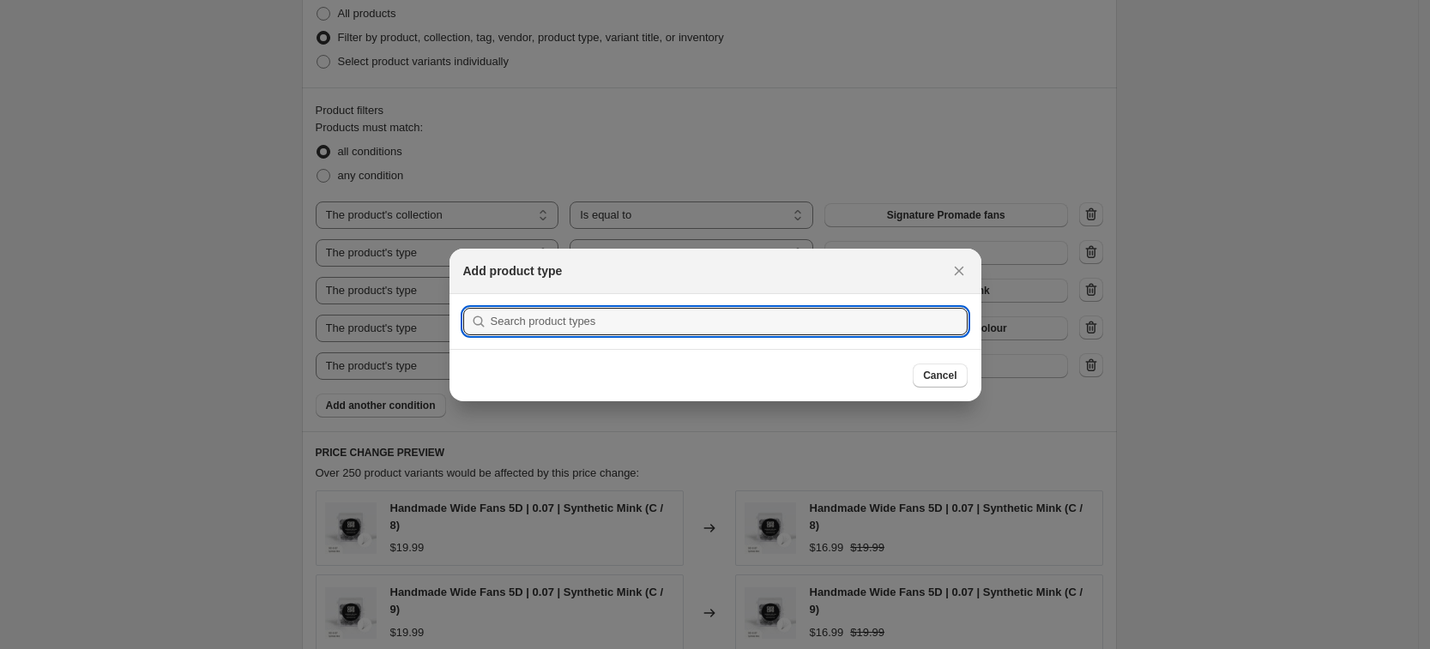
type input "Ư"
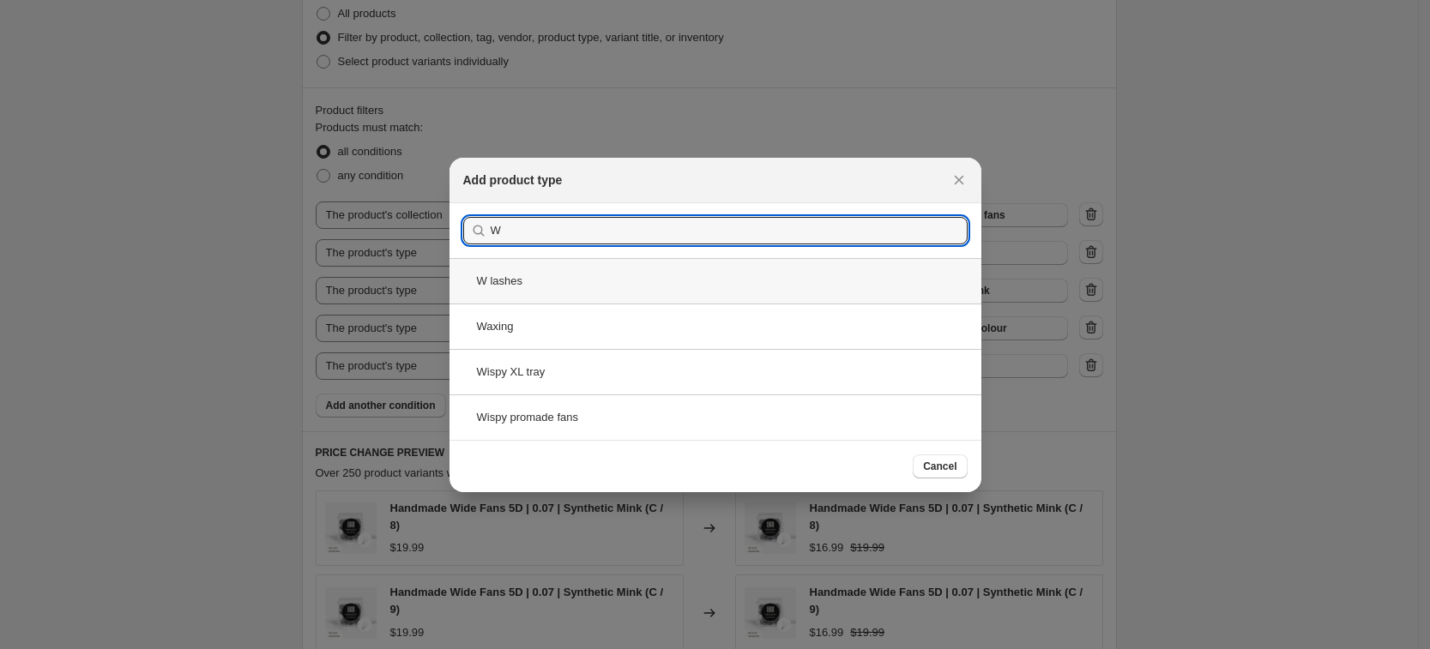
type input "W"
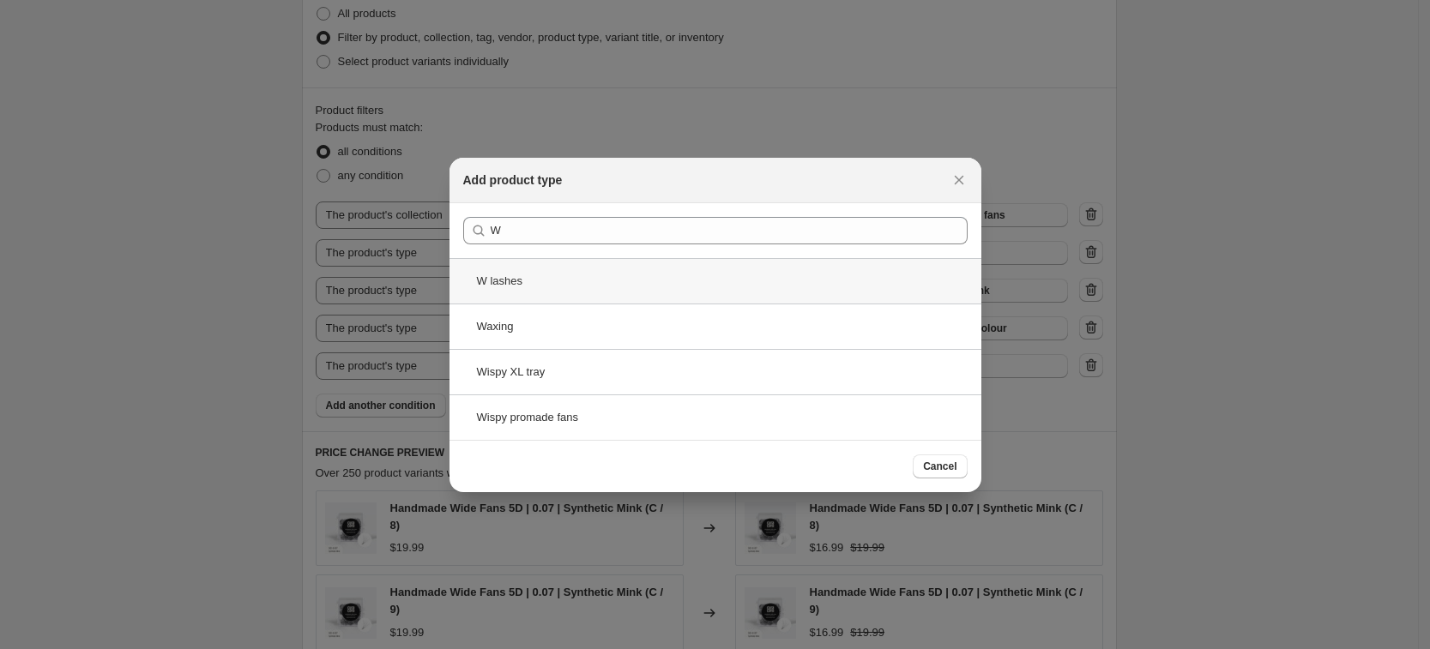
click at [602, 286] on div "W lashes" at bounding box center [716, 280] width 532 height 45
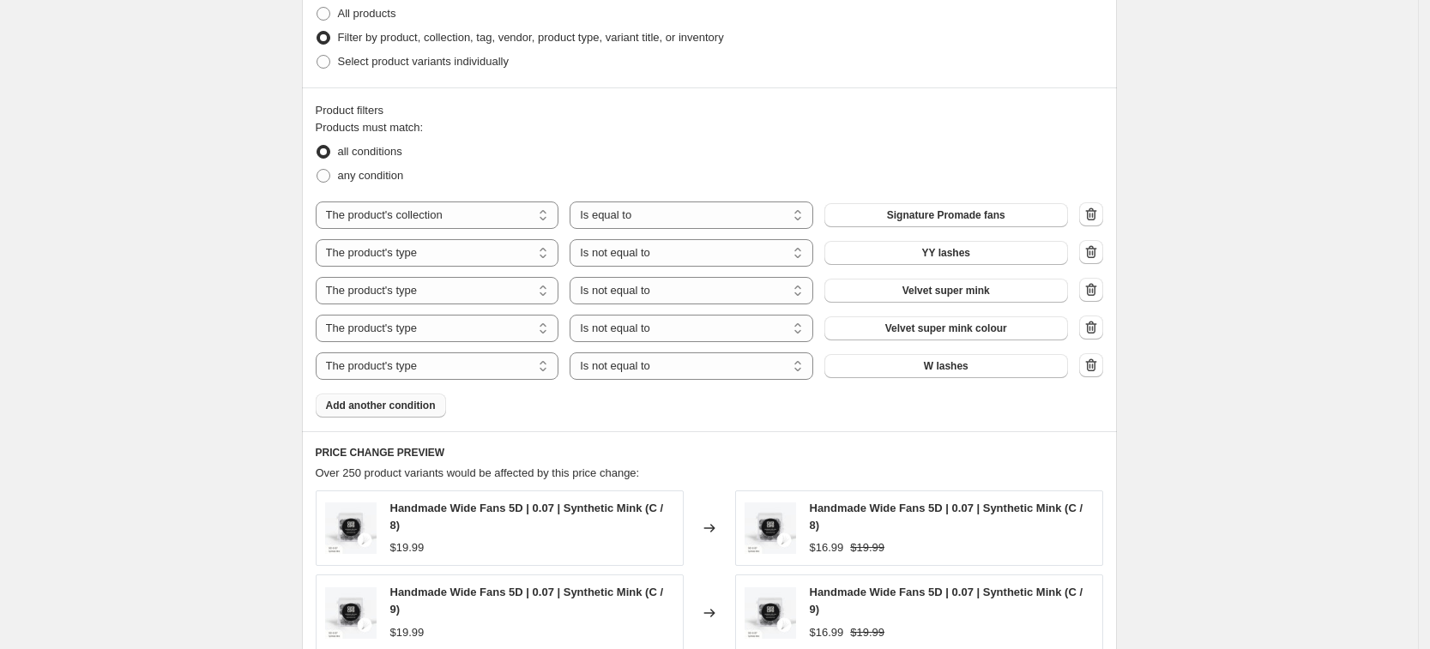
click at [424, 398] on button "Add another condition" at bounding box center [381, 406] width 130 height 24
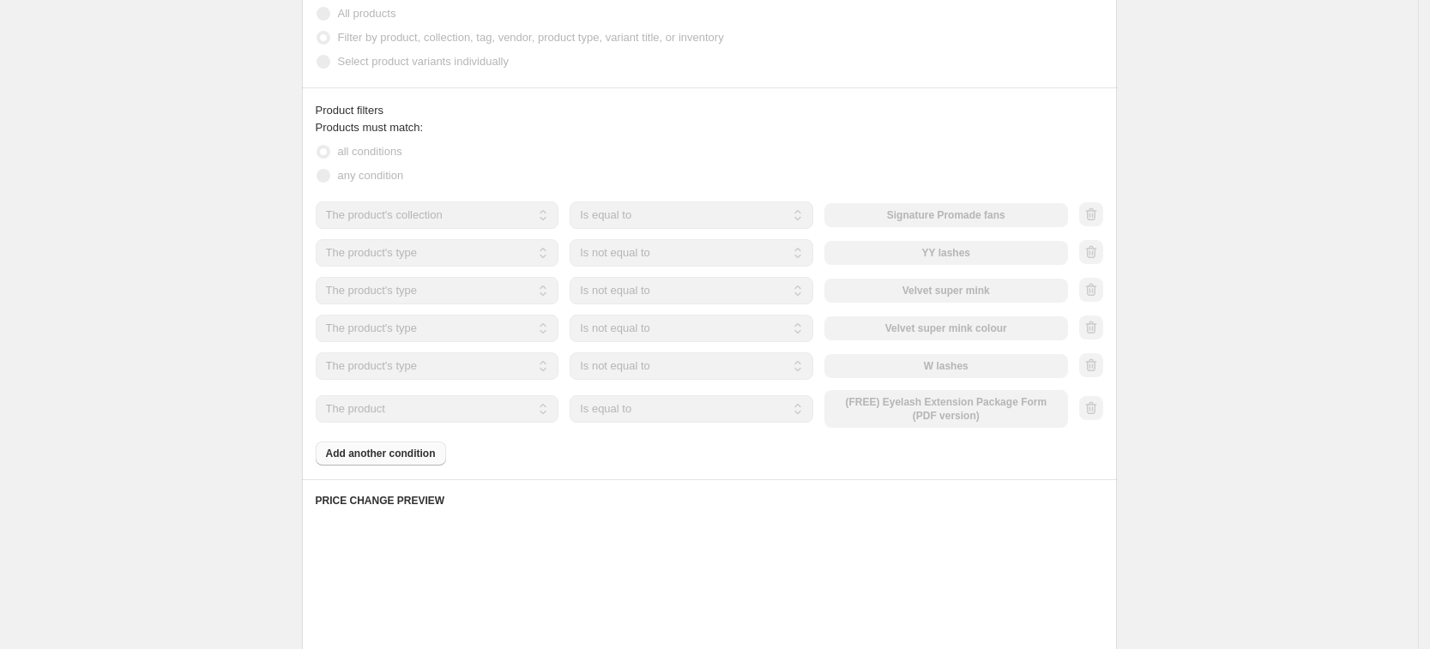
click at [427, 412] on select "The product The product's collection The product's tag The product's vendor The…" at bounding box center [438, 409] width 244 height 27
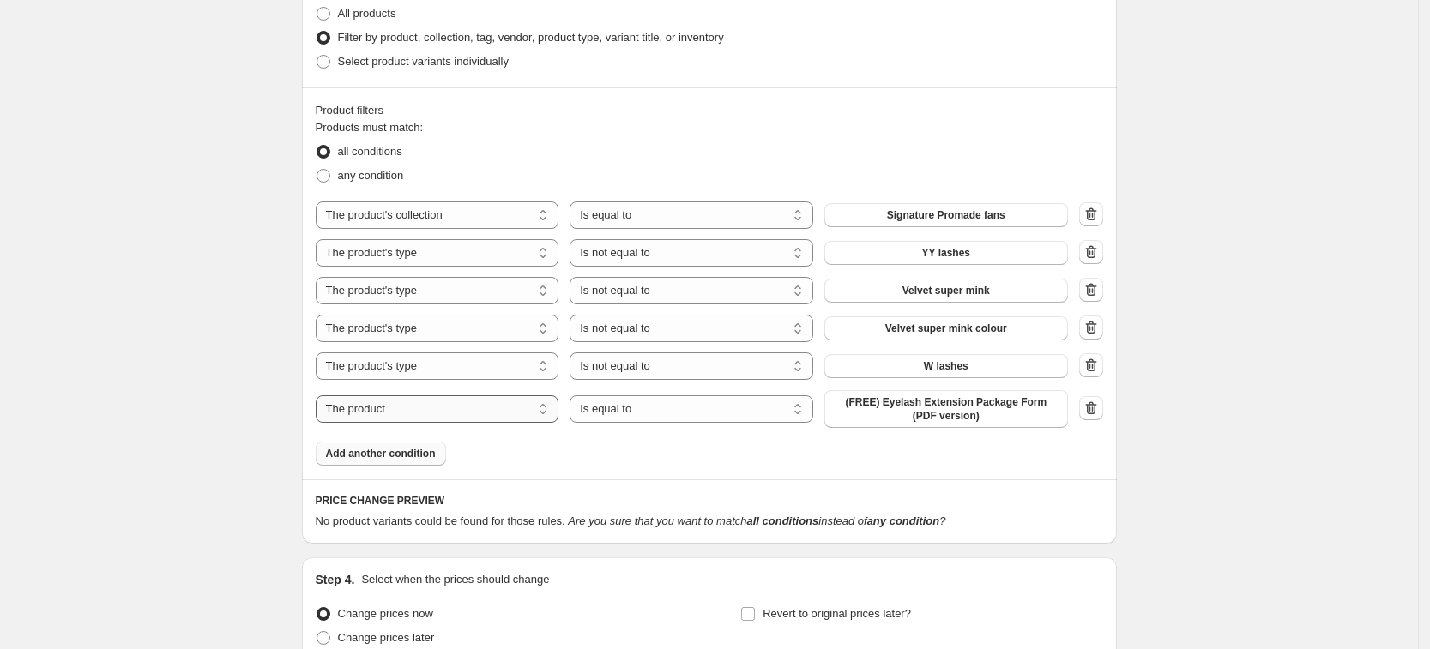
select select "product_type"
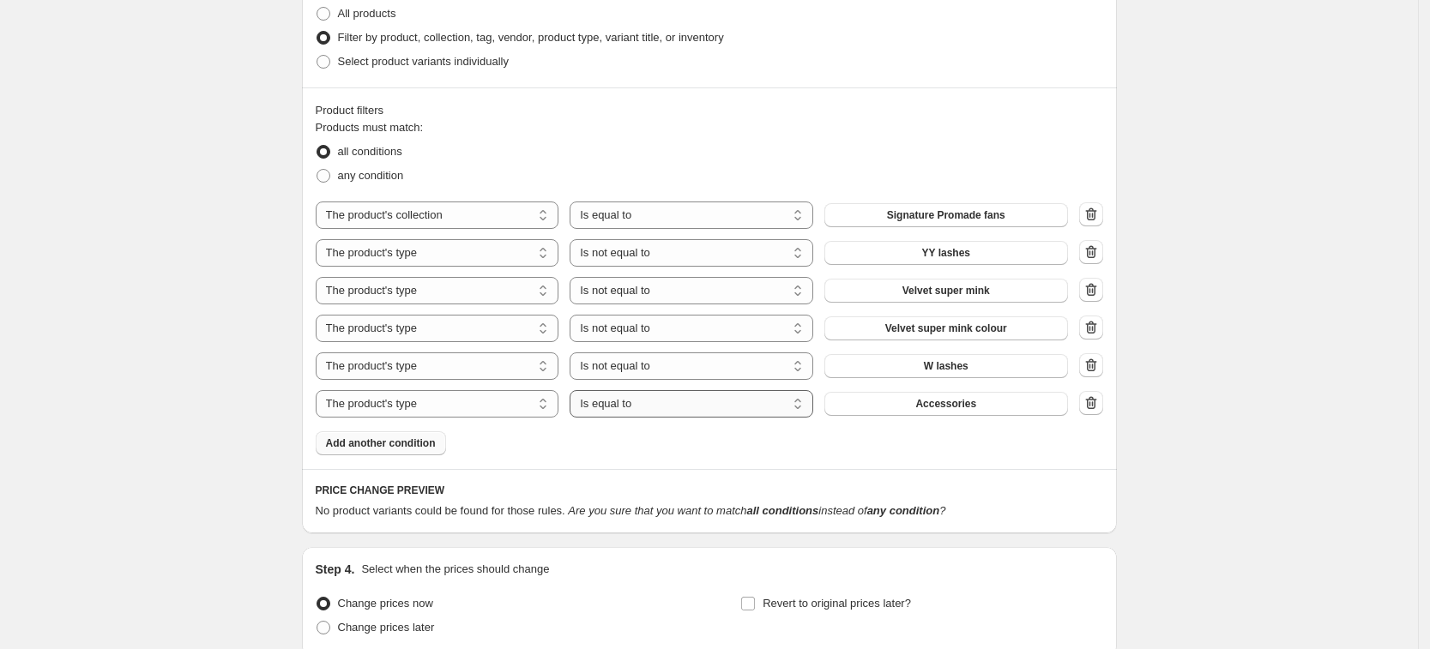
click at [715, 410] on select "Is equal to Is not equal to" at bounding box center [692, 403] width 244 height 27
select select "not_equal"
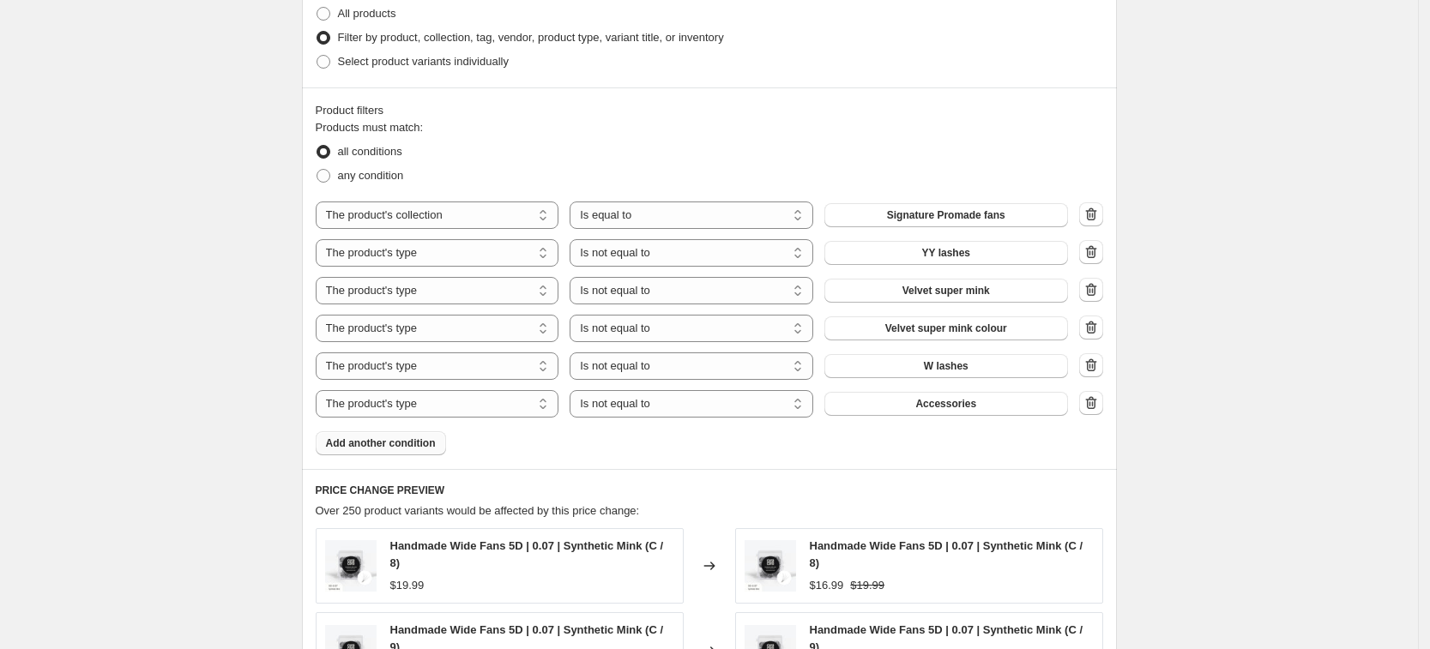
click at [966, 406] on span "Accessories" at bounding box center [945, 404] width 61 height 14
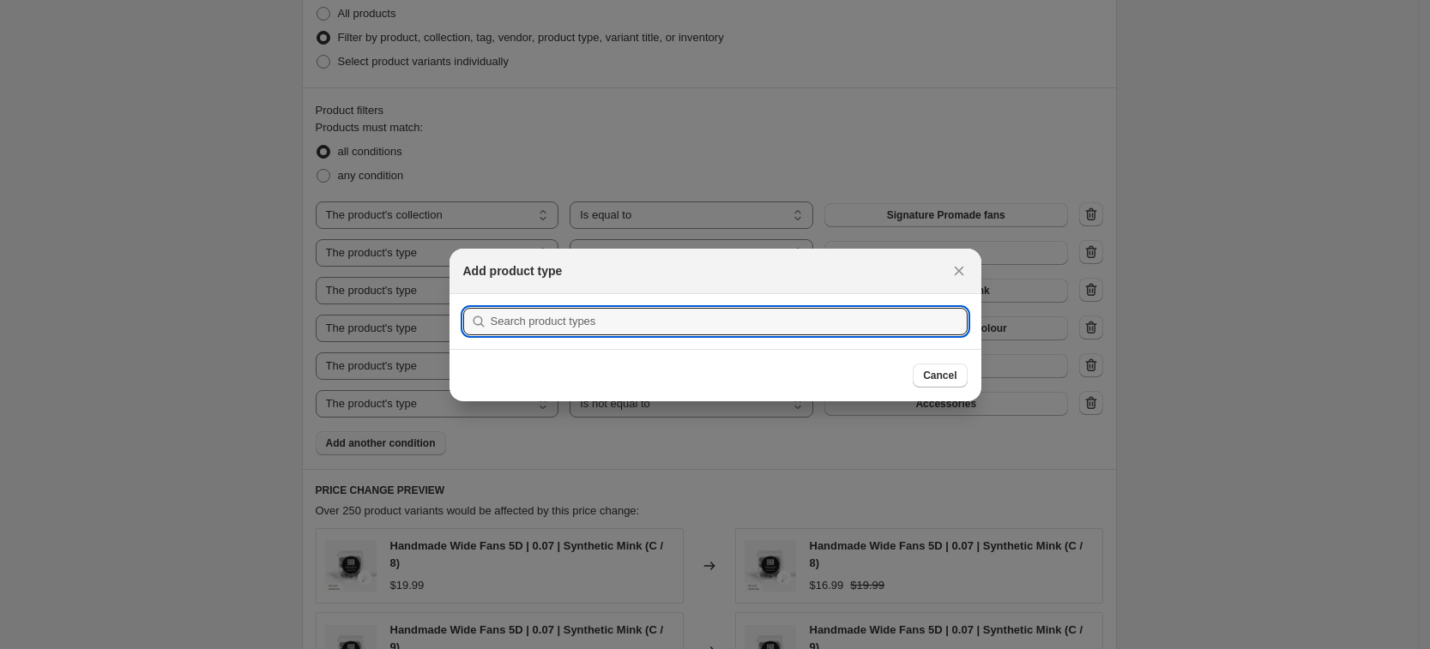
scroll to position [0, 0]
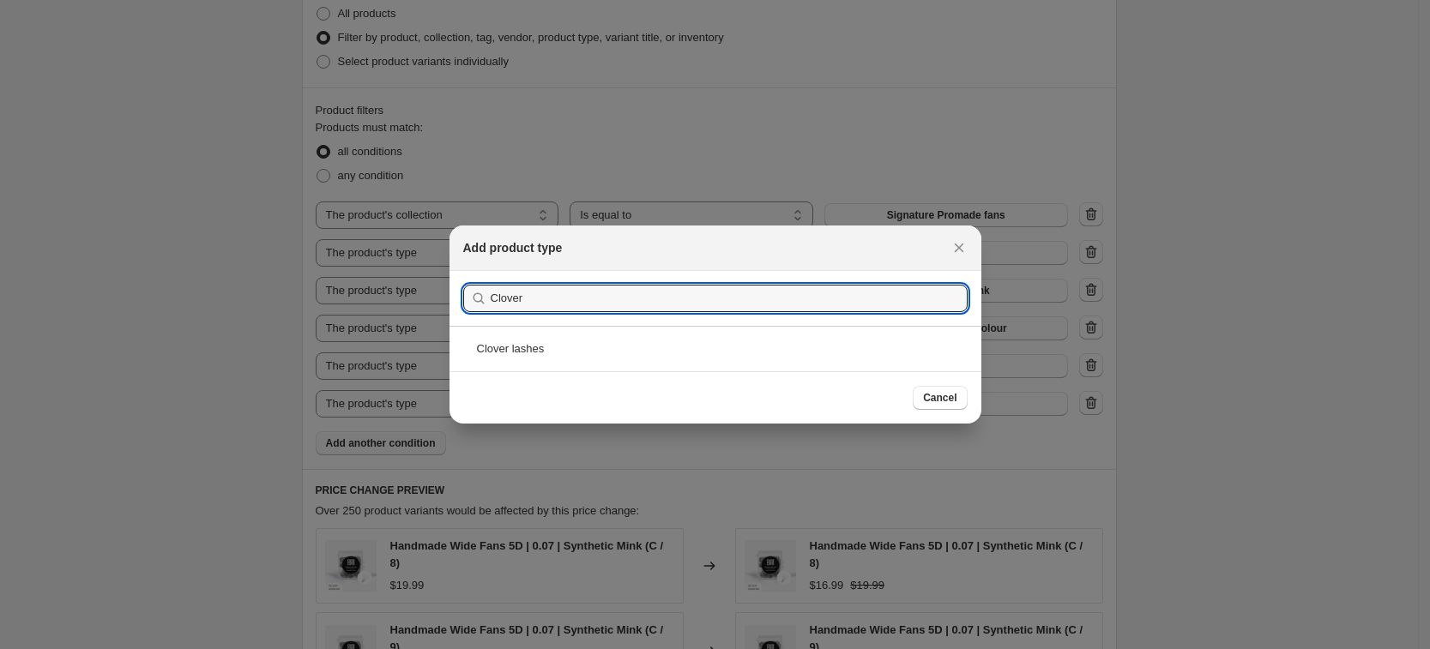
type input "Clover"
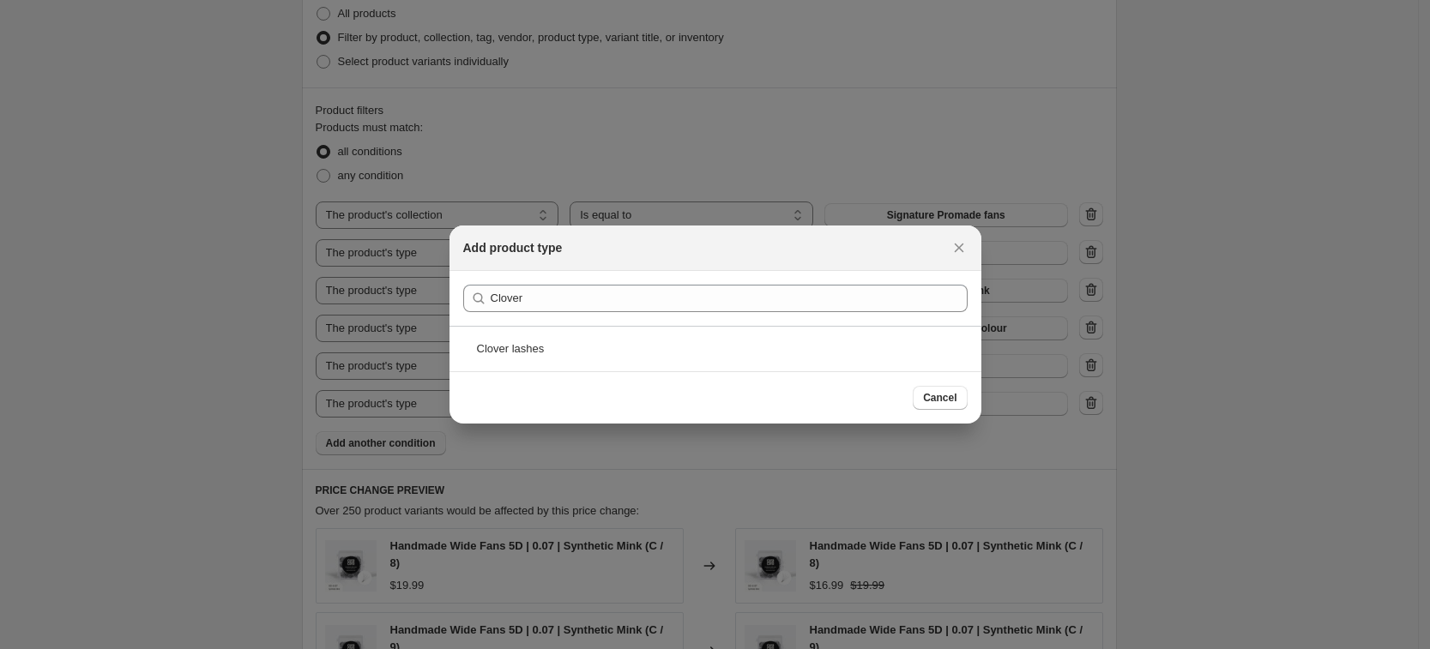
click at [625, 341] on div "Clover lashes" at bounding box center [716, 348] width 532 height 45
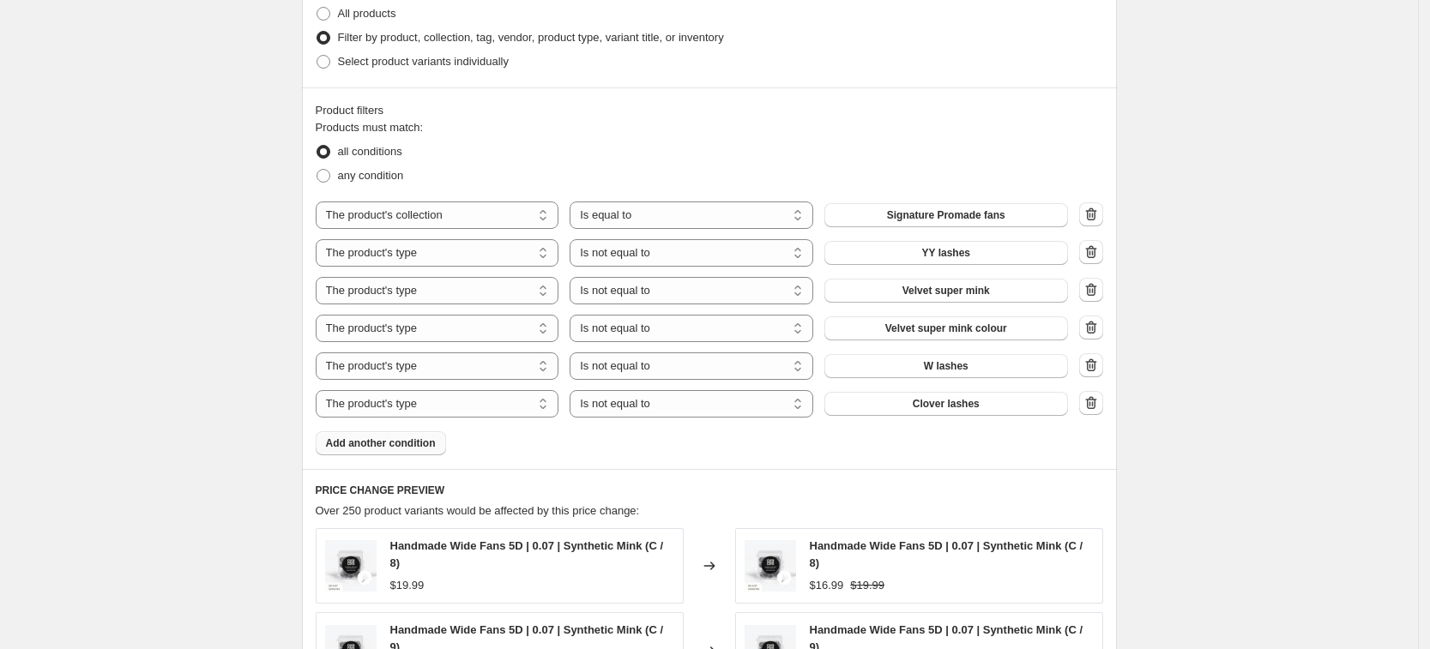
click at [383, 443] on span "Add another condition" at bounding box center [381, 444] width 110 height 14
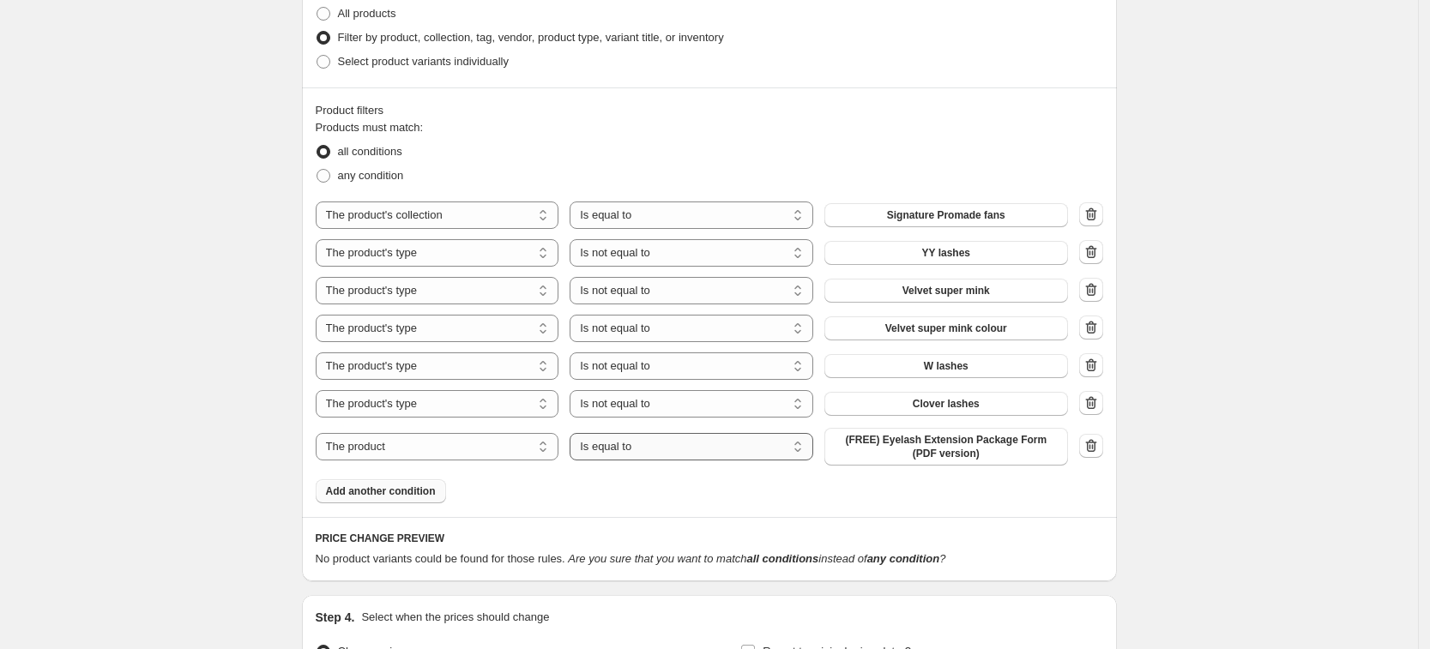
click at [665, 448] on select "Is equal to Is not equal to" at bounding box center [692, 446] width 244 height 27
select select "not_equal"
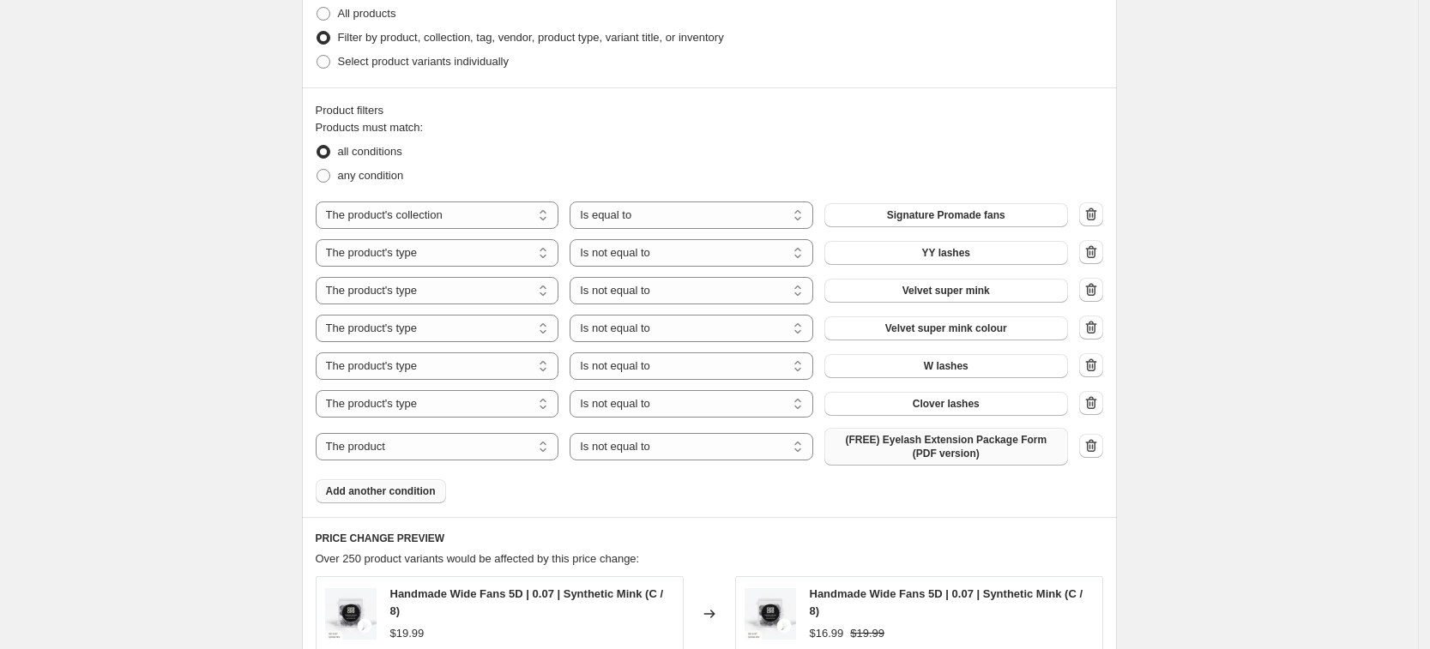
click at [929, 452] on span "(FREE) Eyelash Extension Package Form (PDF version)" at bounding box center [946, 446] width 223 height 27
click at [460, 445] on select "The product The product's collection The product's tag The product's vendor The…" at bounding box center [438, 446] width 244 height 27
select select "product_type"
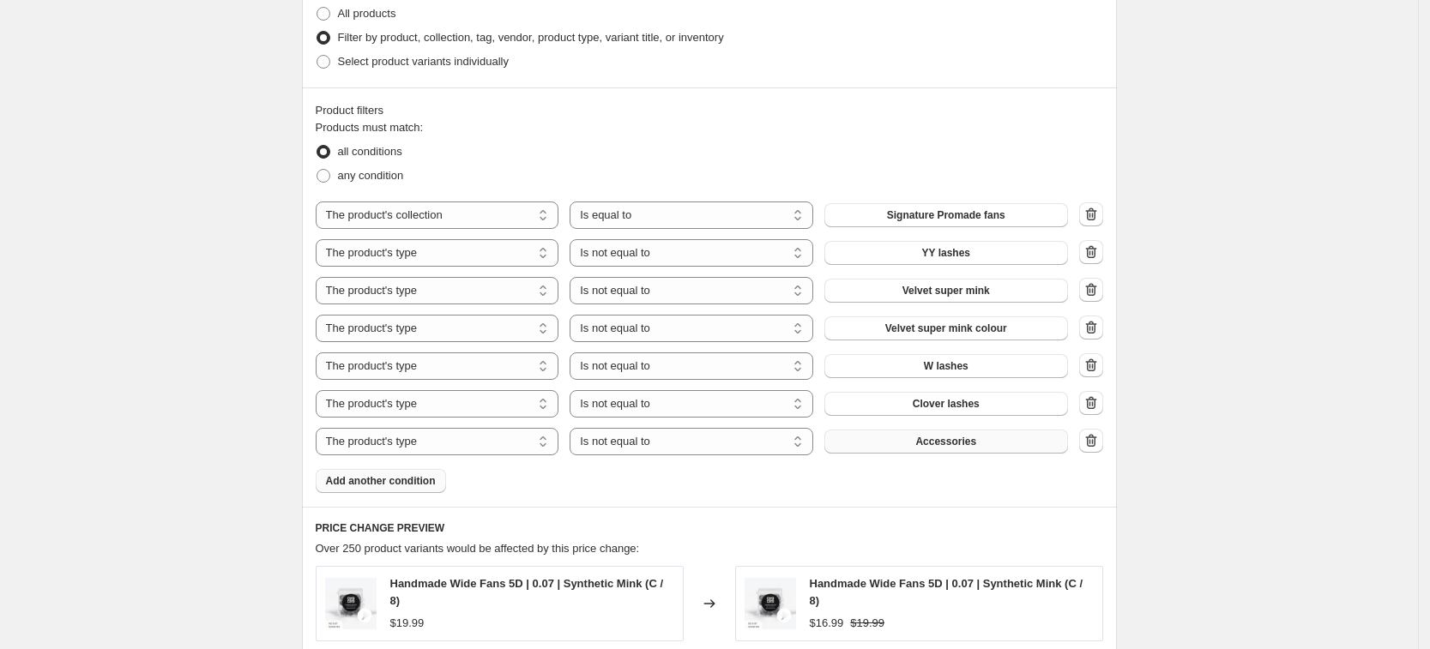
click at [958, 448] on span "Accessories" at bounding box center [945, 442] width 61 height 14
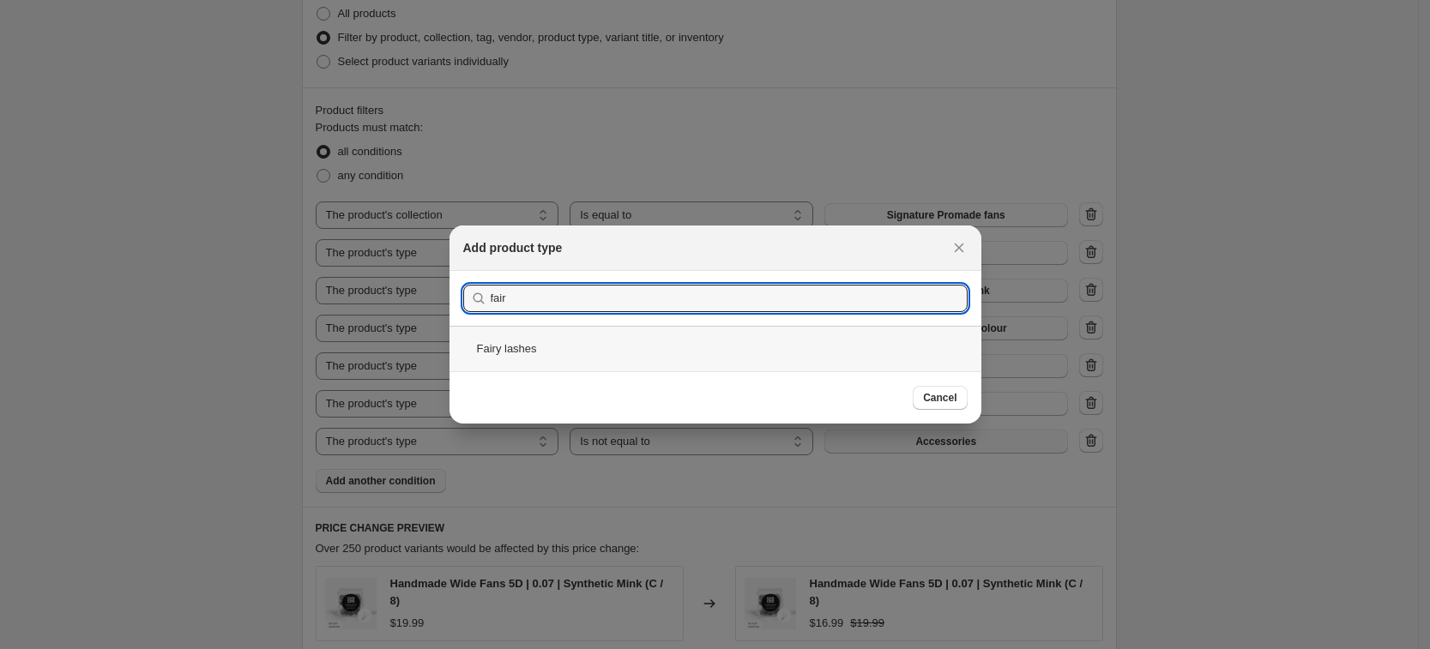
type input "fair"
click at [639, 360] on div "Fairy lashes" at bounding box center [716, 348] width 532 height 45
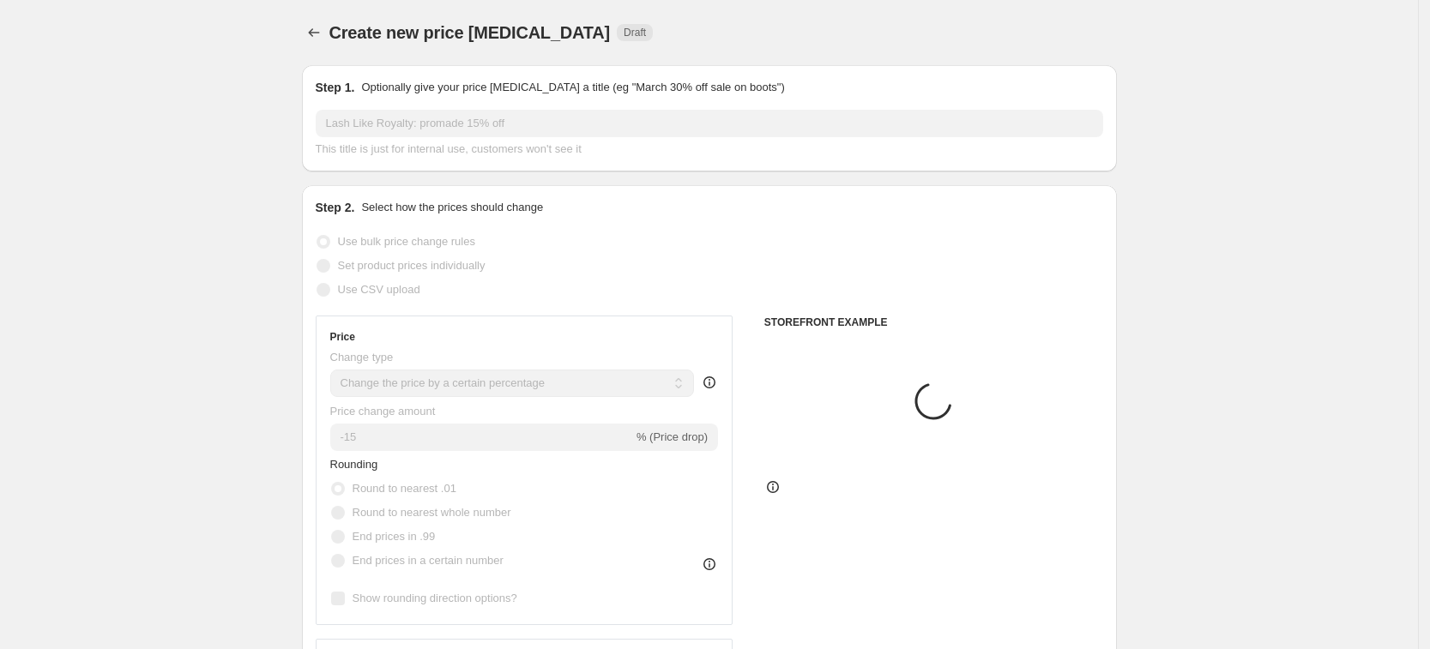
scroll to position [865, 0]
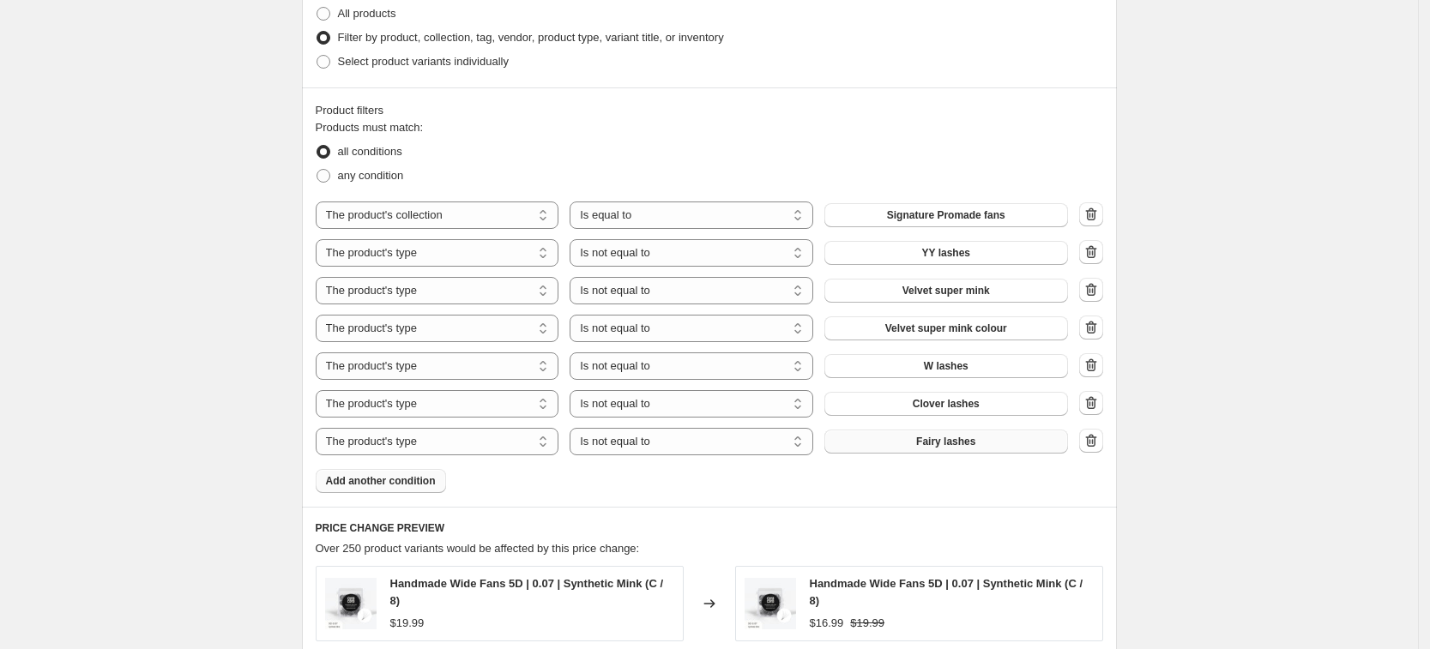
click at [410, 485] on span "Add another condition" at bounding box center [381, 481] width 110 height 14
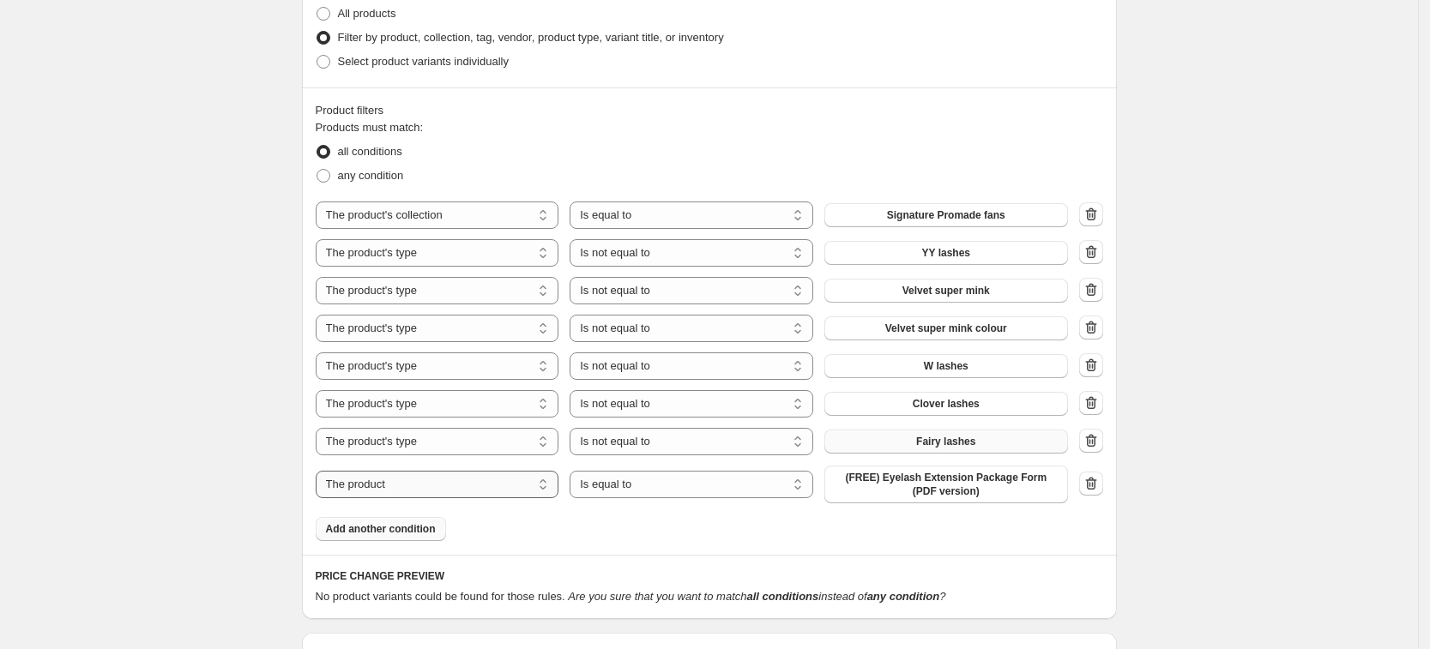
click at [456, 489] on select "The product The product's collection The product's tag The product's vendor The…" at bounding box center [438, 484] width 244 height 27
select select "product_type"
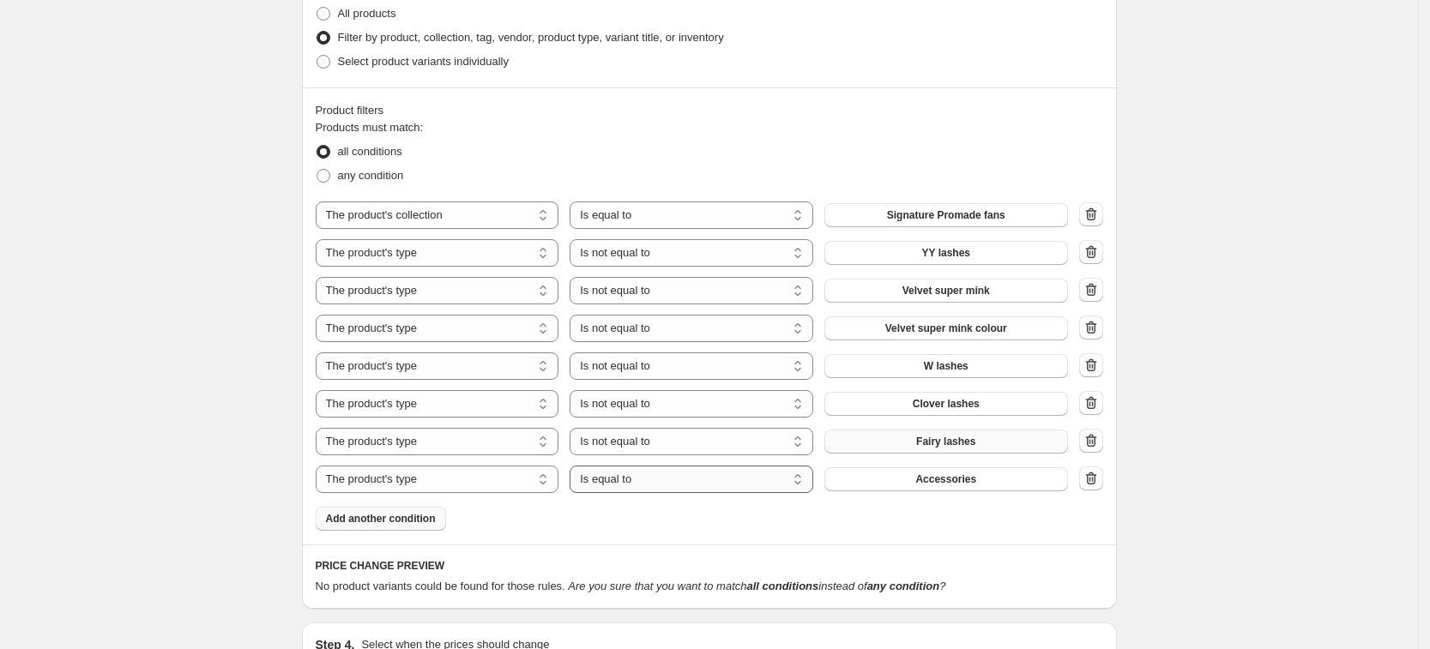
click at [706, 485] on select "Is equal to Is not equal to" at bounding box center [692, 479] width 244 height 27
select select "not_equal"
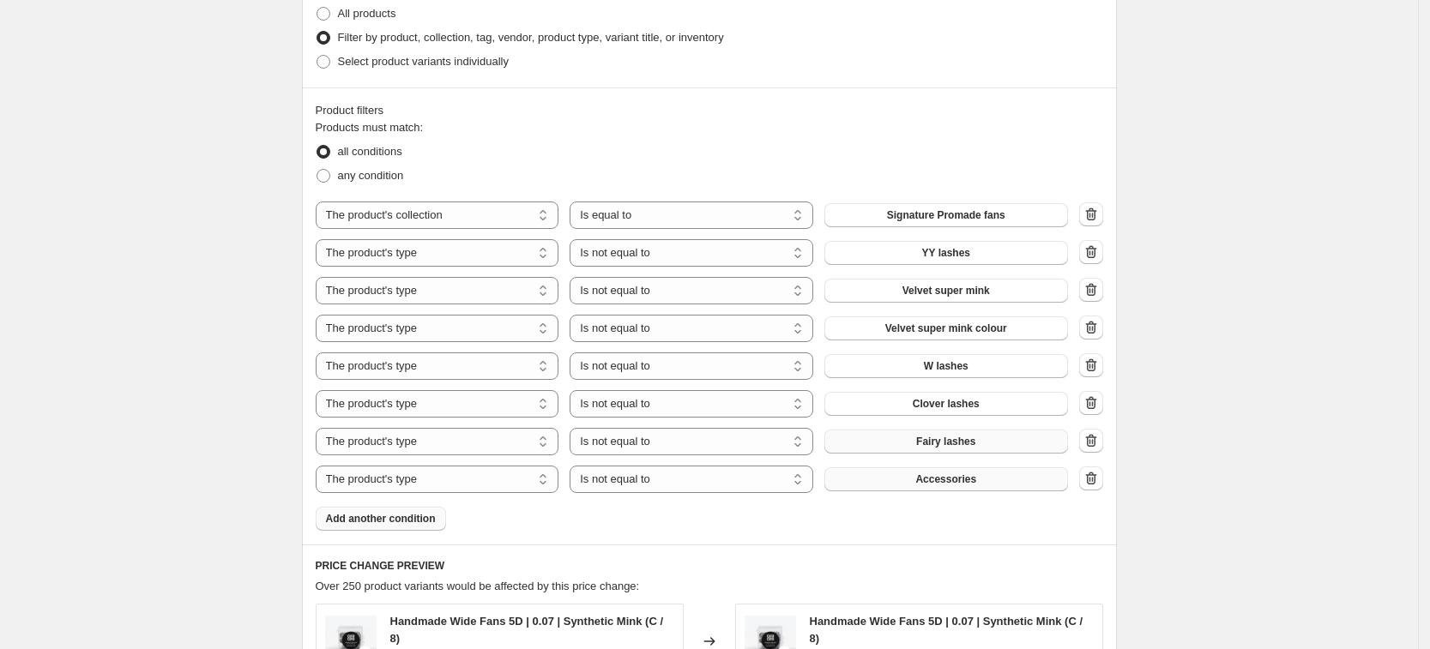
click at [971, 477] on span "Accessories" at bounding box center [945, 480] width 61 height 14
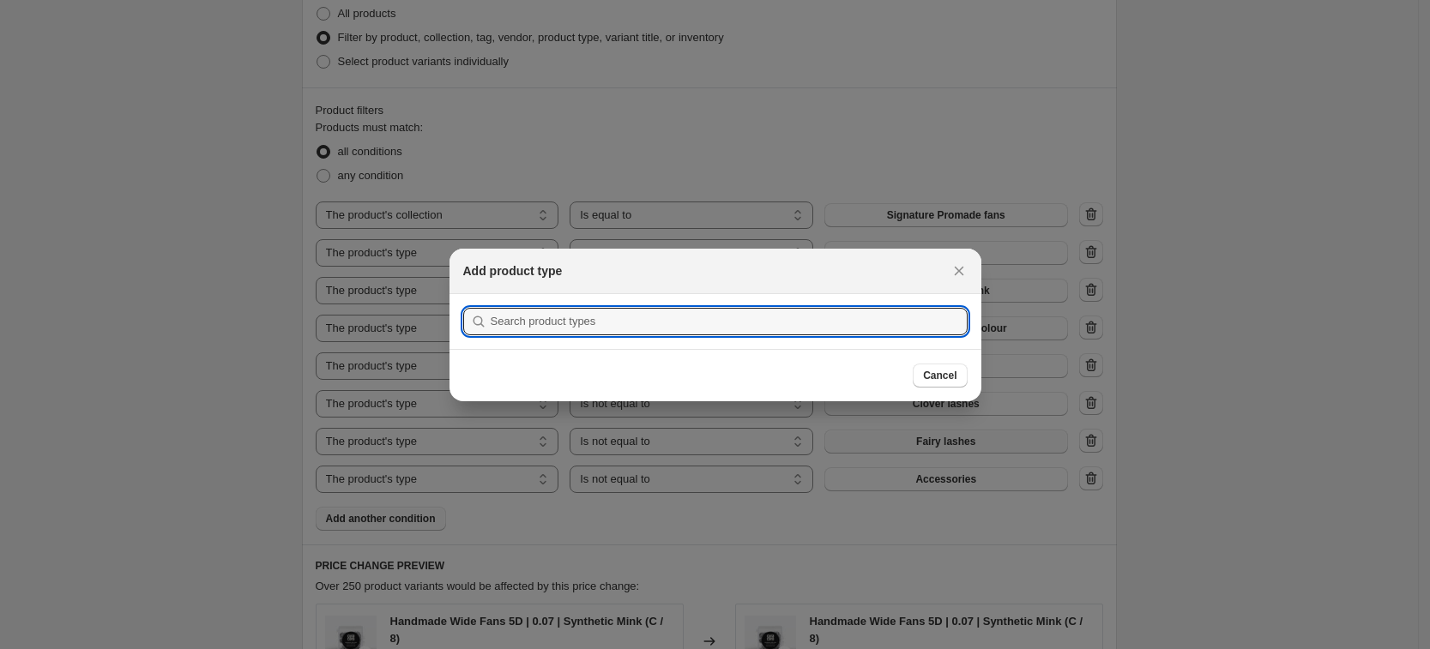
scroll to position [0, 0]
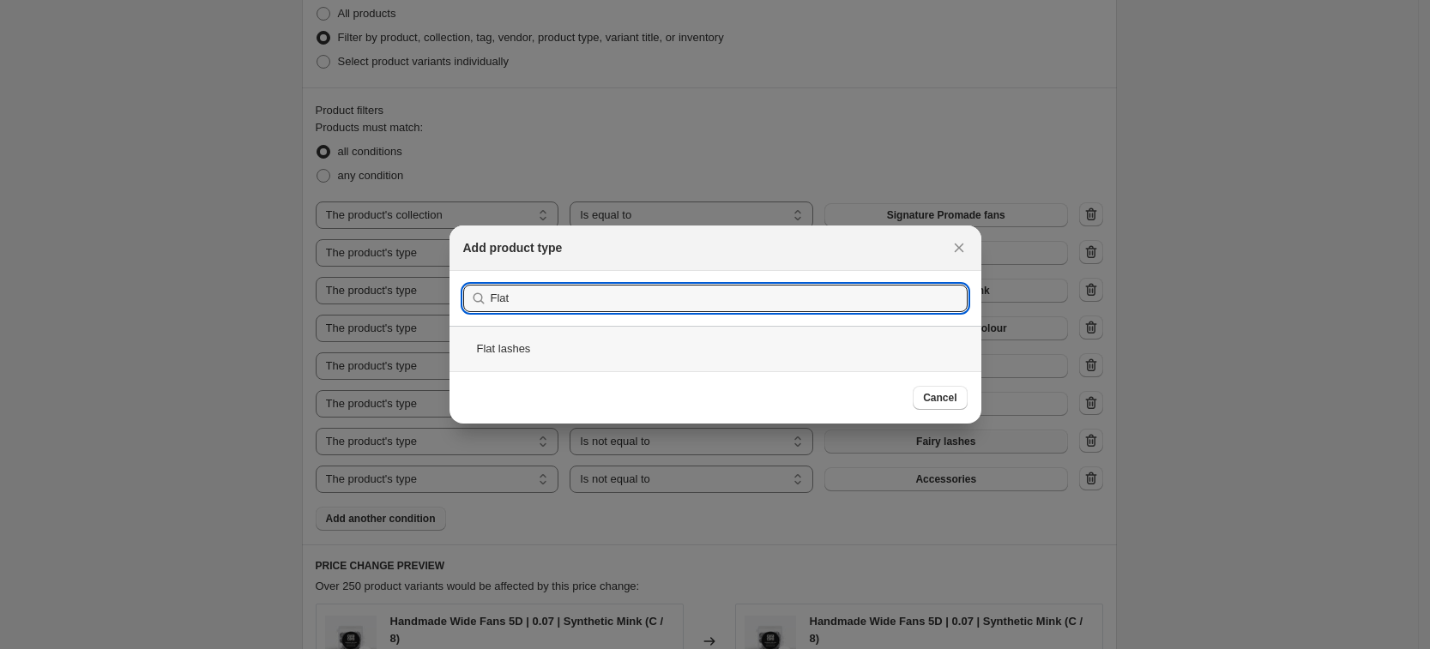
type input "Flat"
click at [632, 359] on div "Flat lashes" at bounding box center [716, 348] width 532 height 45
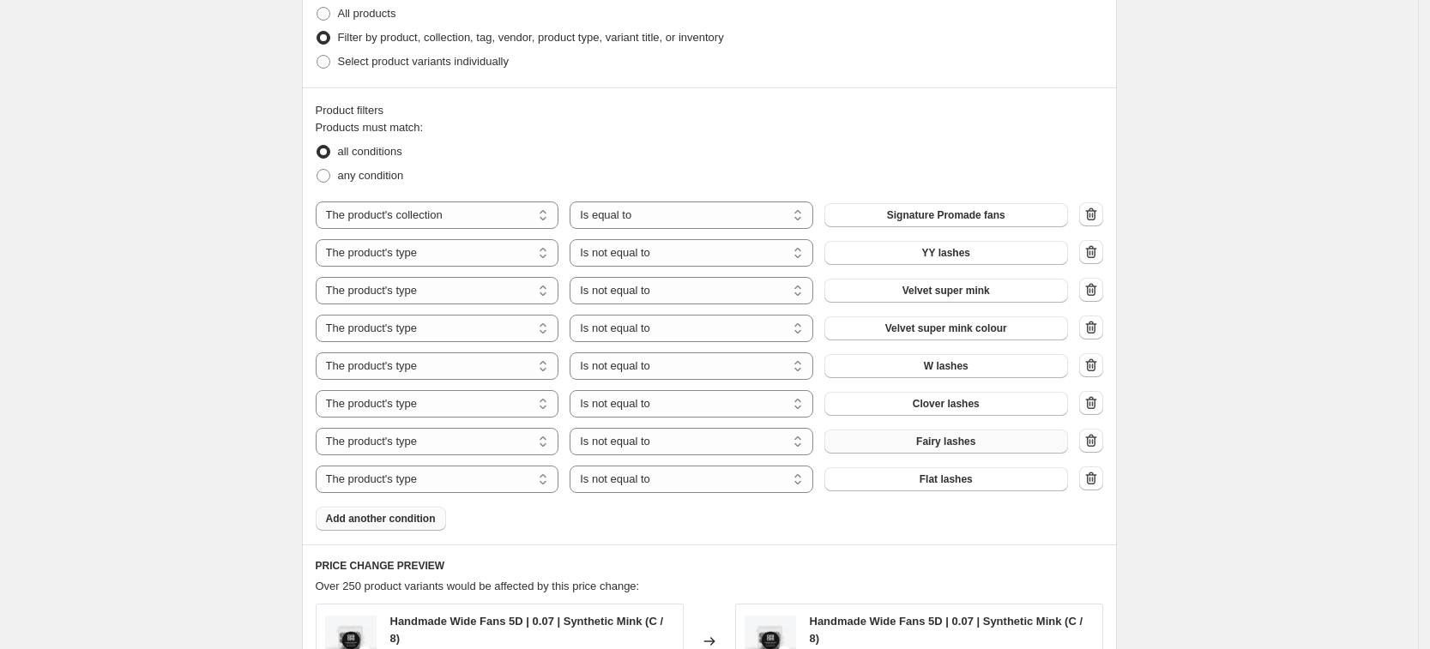
click at [429, 522] on span "Add another condition" at bounding box center [381, 519] width 110 height 14
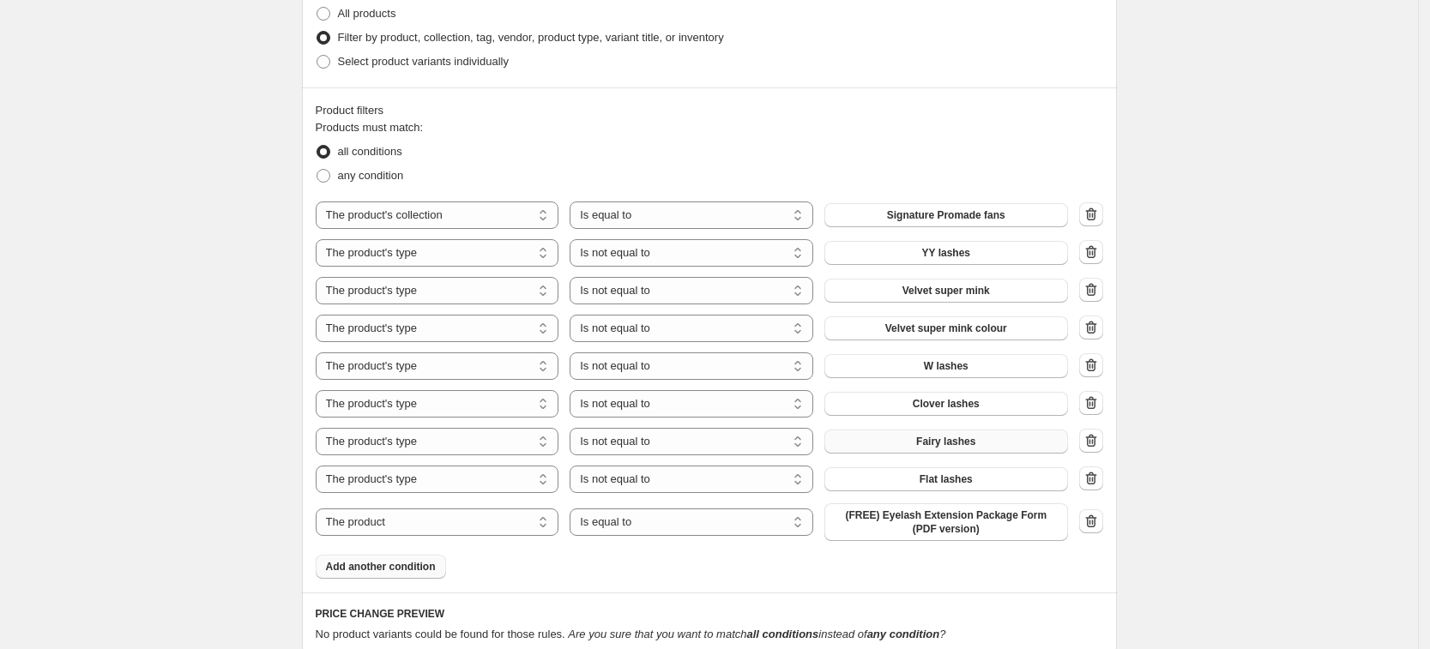
click at [468, 507] on div "The product The product's collection The product's tag The product's vendor The…" at bounding box center [692, 523] width 752 height 38
click at [476, 540] on div "The product The product's collection The product's tag The product's vendor The…" at bounding box center [692, 523] width 752 height 38
click at [480, 528] on select "The product The product's collection The product's tag The product's vendor The…" at bounding box center [438, 522] width 244 height 27
select select "product_type"
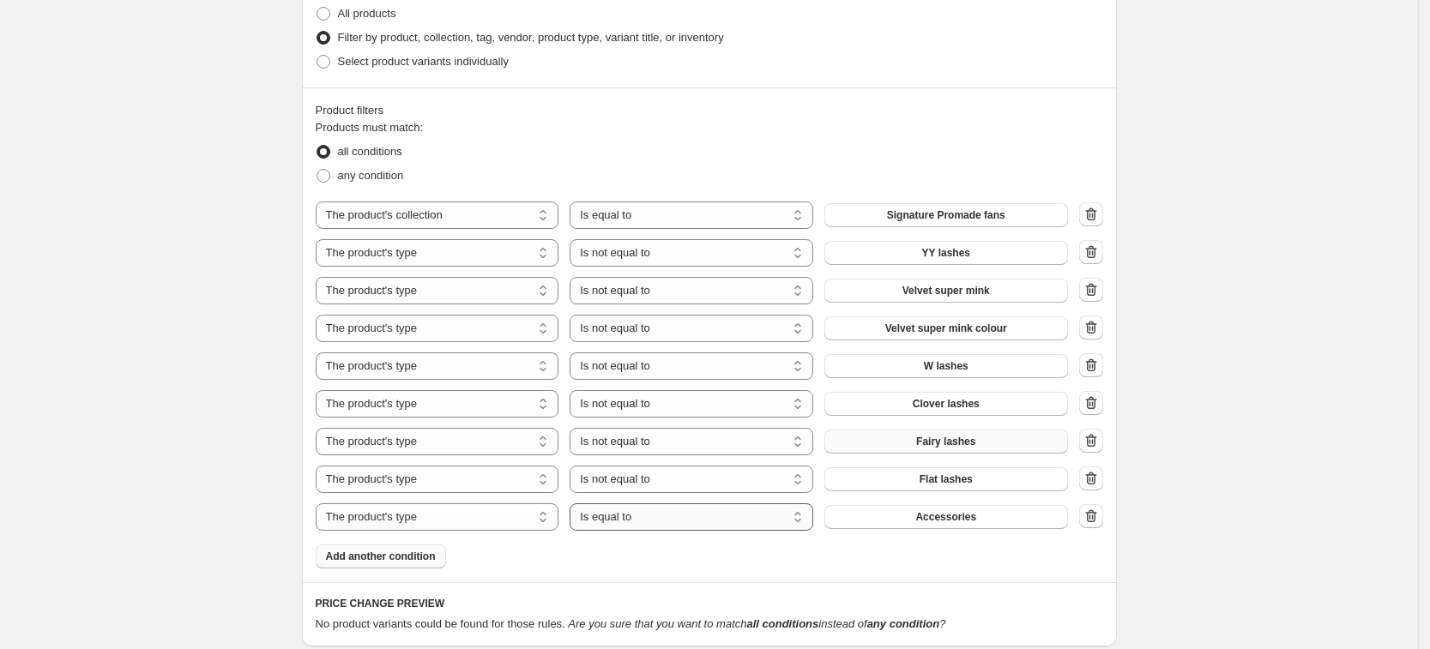
click at [717, 522] on select "Is equal to Is not equal to" at bounding box center [692, 517] width 244 height 27
select select "not_equal"
click at [1100, 523] on icon "button" at bounding box center [1091, 516] width 17 height 17
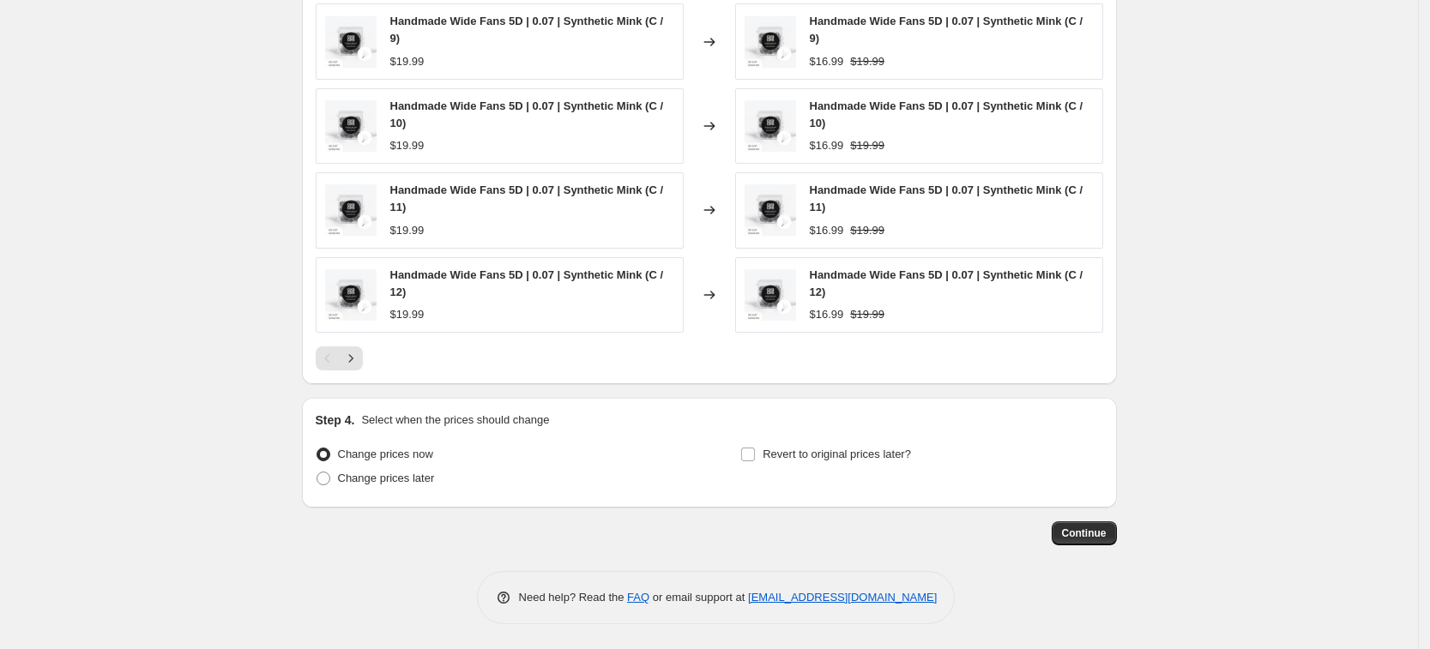
scroll to position [1551, 0]
click at [746, 450] on input "Revert to original prices later?" at bounding box center [748, 454] width 14 height 14
checkbox input "true"
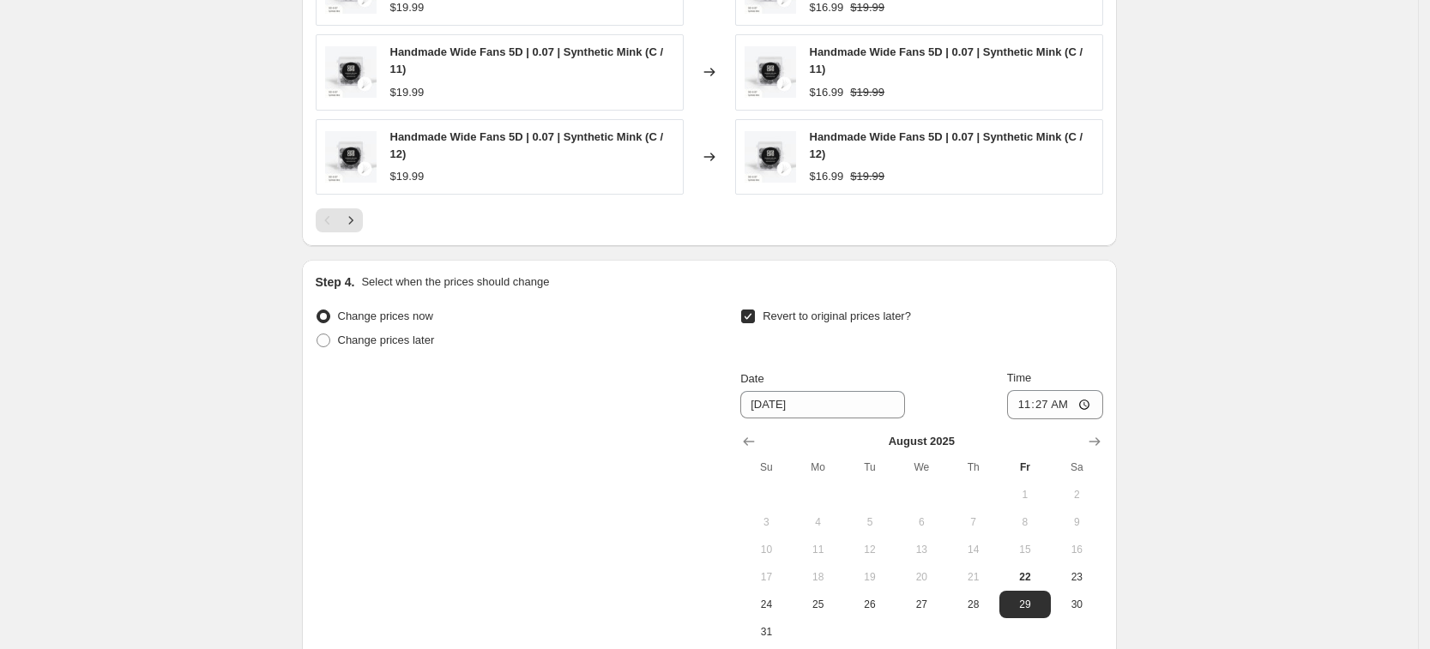
scroll to position [1872, 0]
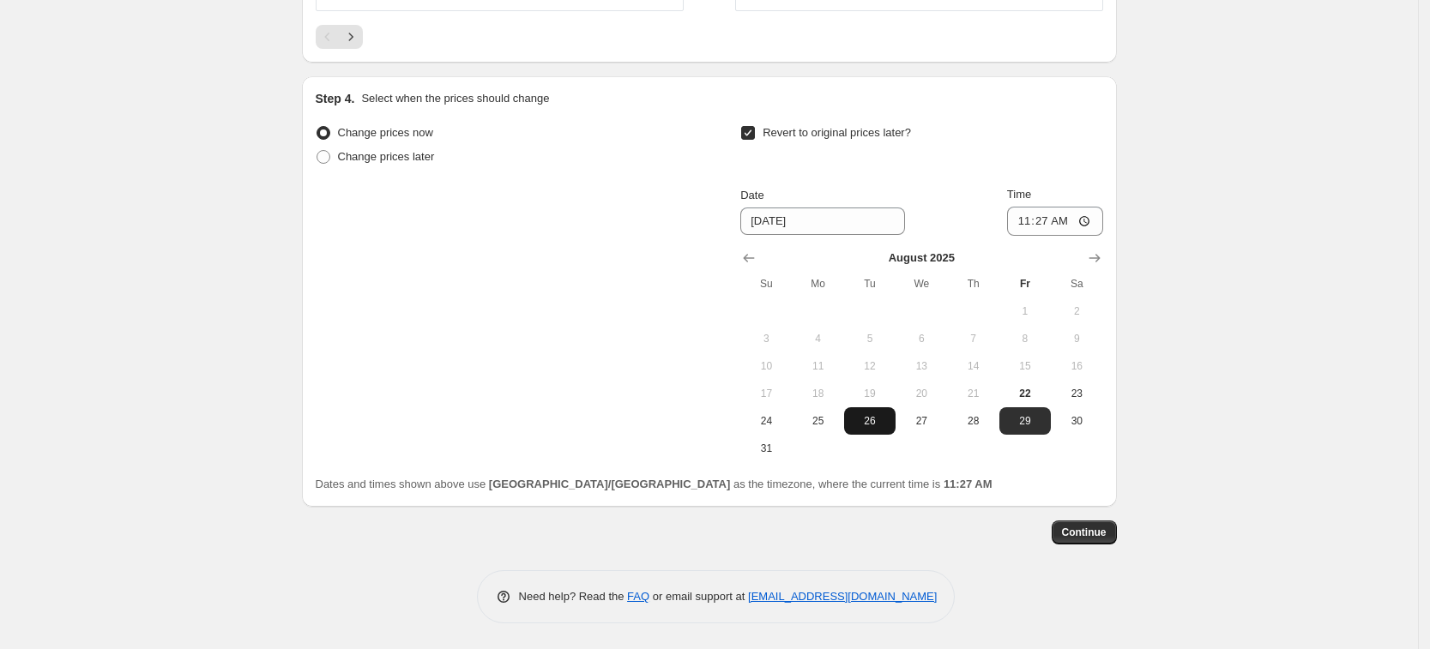
click at [873, 426] on span "26" at bounding box center [870, 421] width 38 height 14
type input "[DATE]"
click at [1056, 220] on input "11:27" at bounding box center [1055, 221] width 96 height 29
type input "14:00"
click at [1092, 530] on span "Continue" at bounding box center [1084, 533] width 45 height 14
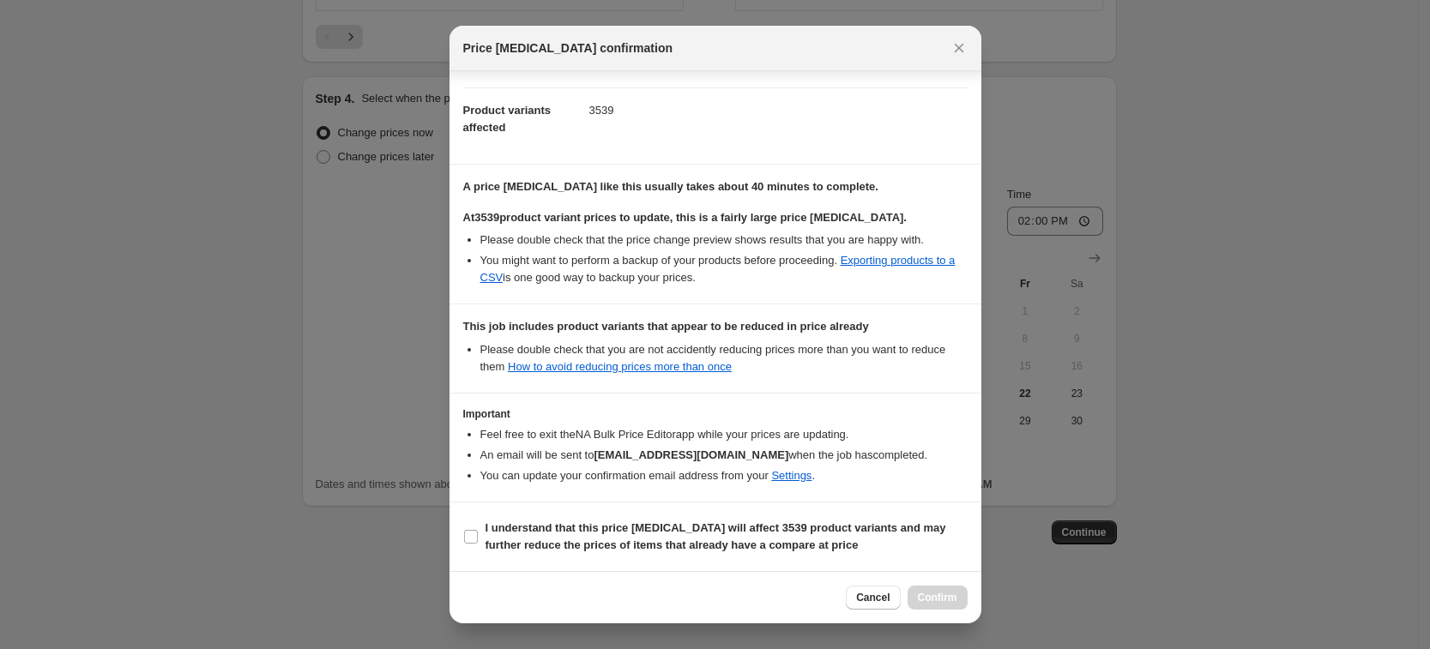
scroll to position [184, 0]
click at [498, 518] on label "I understand that this price [MEDICAL_DATA] will affect 3539 product variants a…" at bounding box center [715, 536] width 504 height 41
click at [478, 530] on input "I understand that this price [MEDICAL_DATA] will affect 3539 product variants a…" at bounding box center [471, 537] width 14 height 14
checkbox input "true"
click at [933, 589] on button "Confirm" at bounding box center [938, 598] width 60 height 24
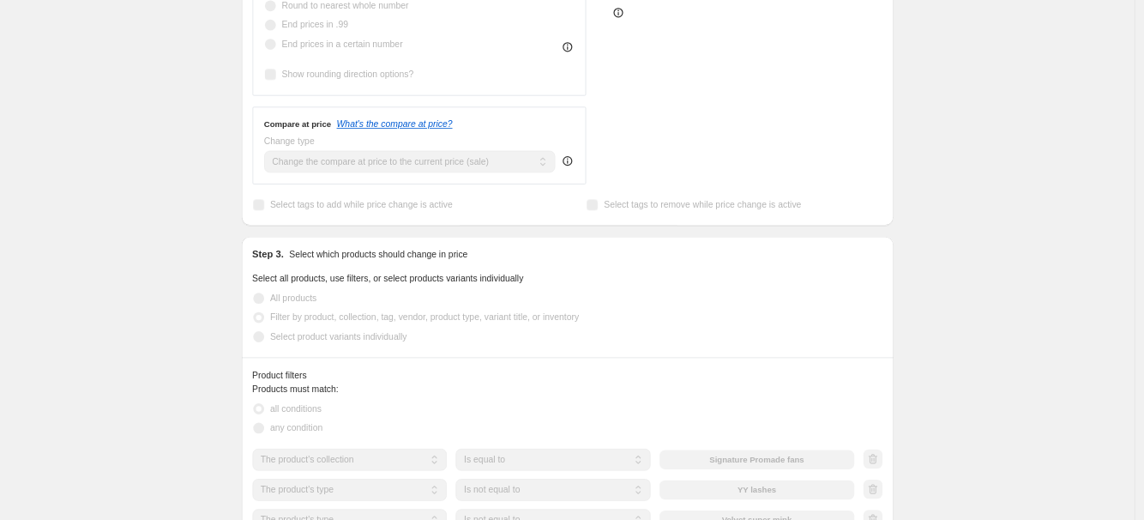
scroll to position [630, 0]
